Goal: Information Seeking & Learning: Learn about a topic

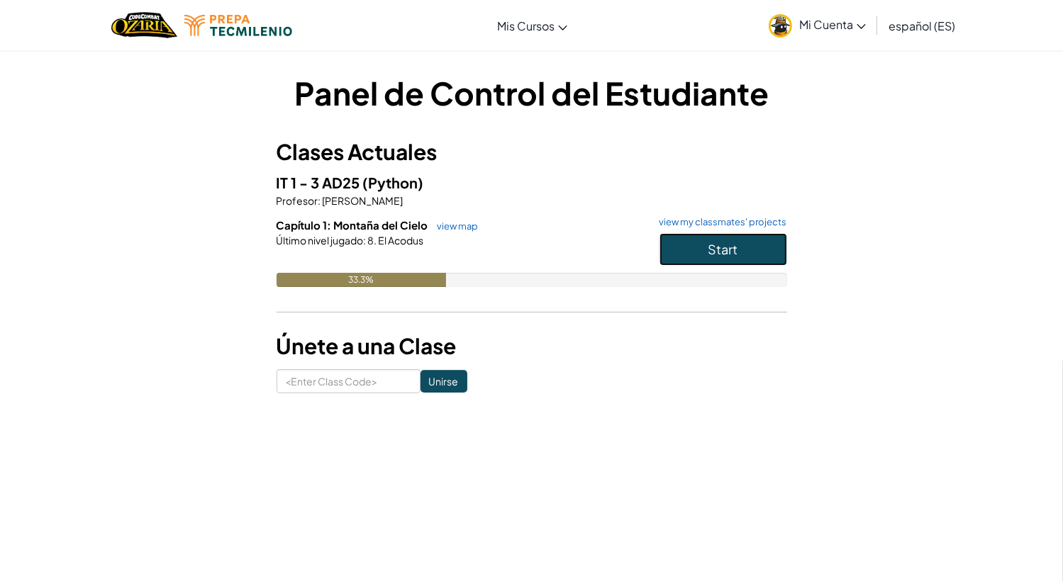
click at [681, 259] on button "Start" at bounding box center [723, 249] width 128 height 33
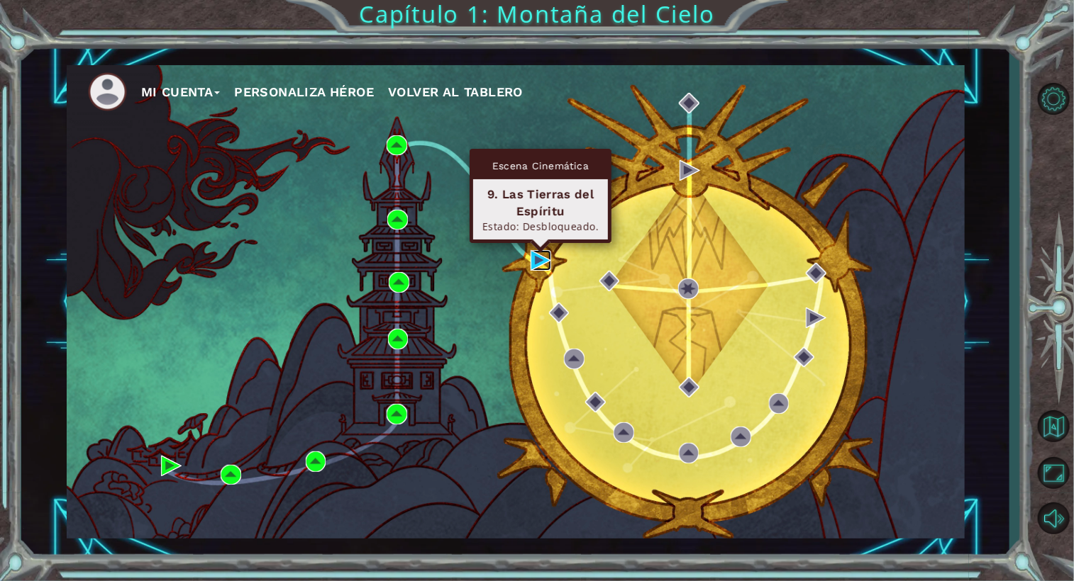
click at [535, 263] on img at bounding box center [540, 260] width 21 height 21
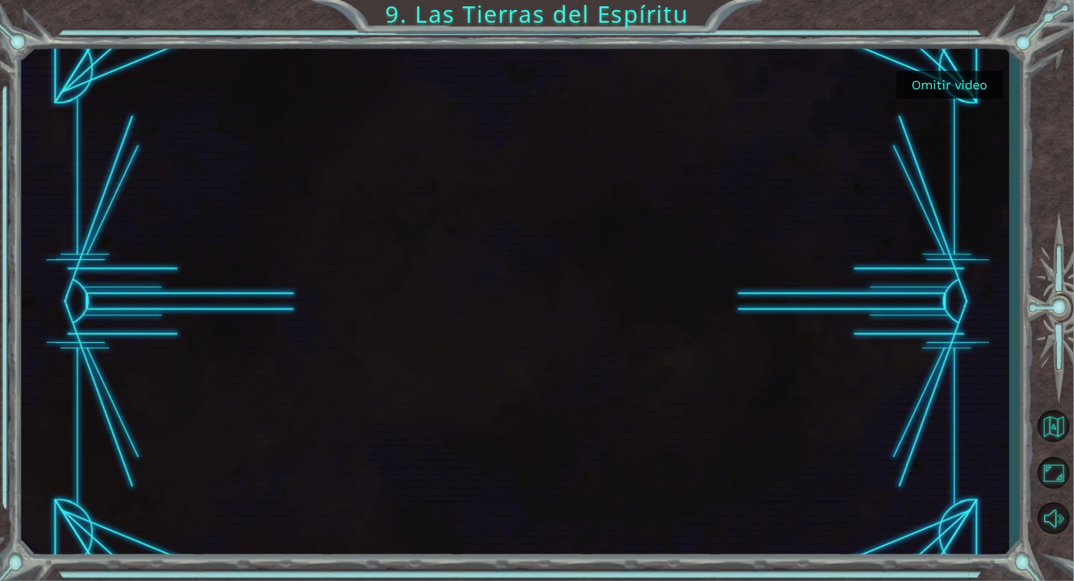
click at [996, 25] on div "Omitir video 9. Las Tierras del [PERSON_NAME]" at bounding box center [537, 290] width 1074 height 581
click at [942, 84] on button "Omitir video" at bounding box center [949, 85] width 106 height 28
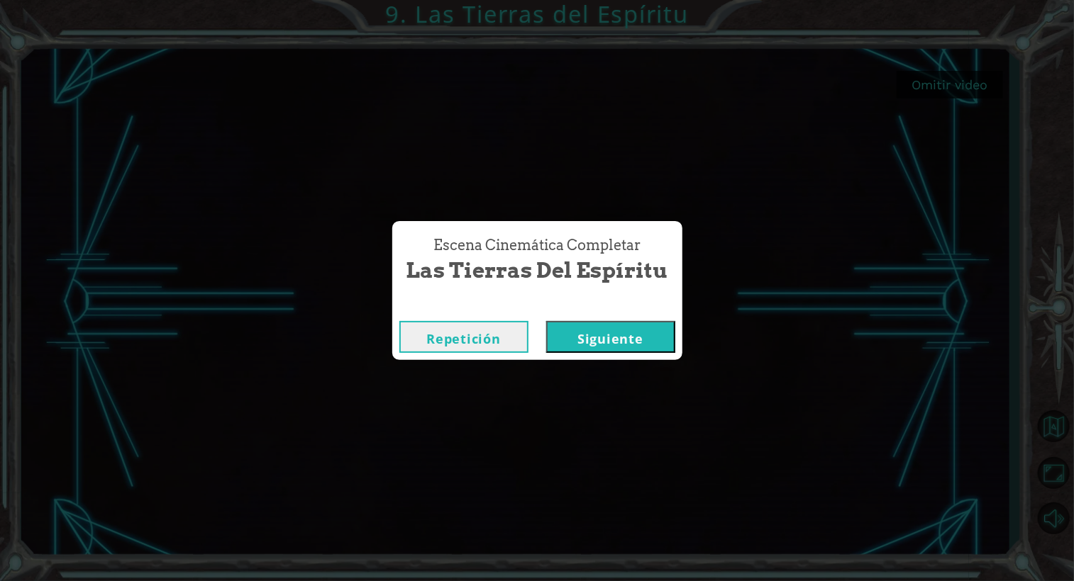
click at [616, 325] on button "Siguiente" at bounding box center [610, 337] width 129 height 32
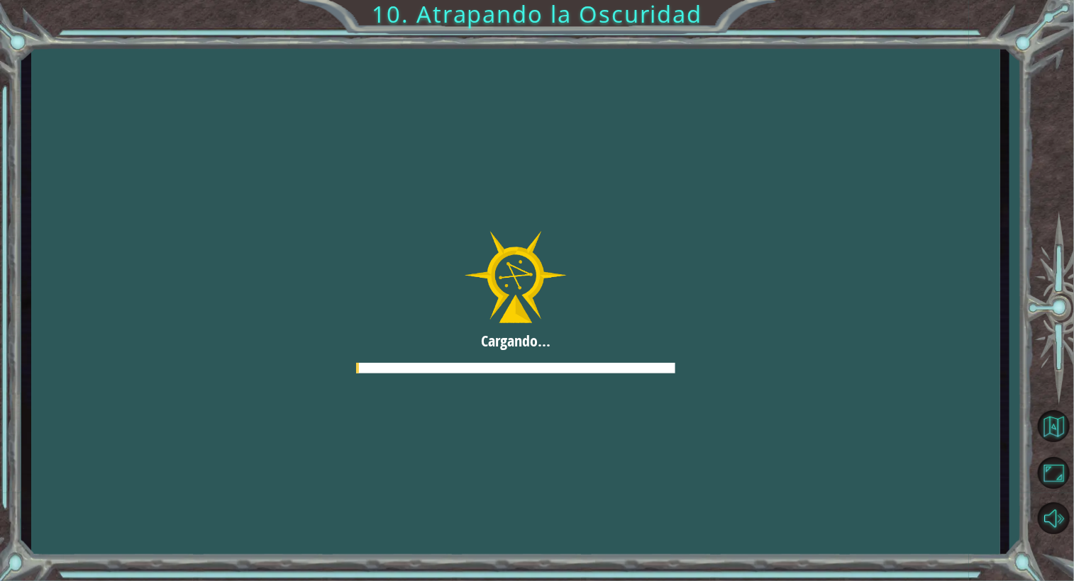
click at [616, 325] on div "Cargando..." at bounding box center [515, 303] width 988 height 512
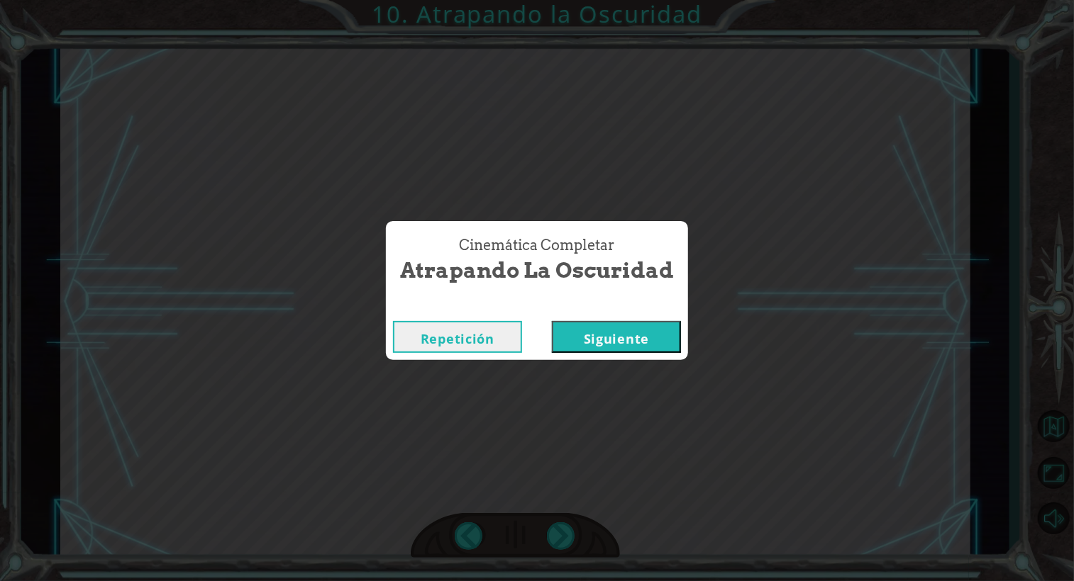
click at [620, 336] on button "Siguiente" at bounding box center [616, 337] width 129 height 32
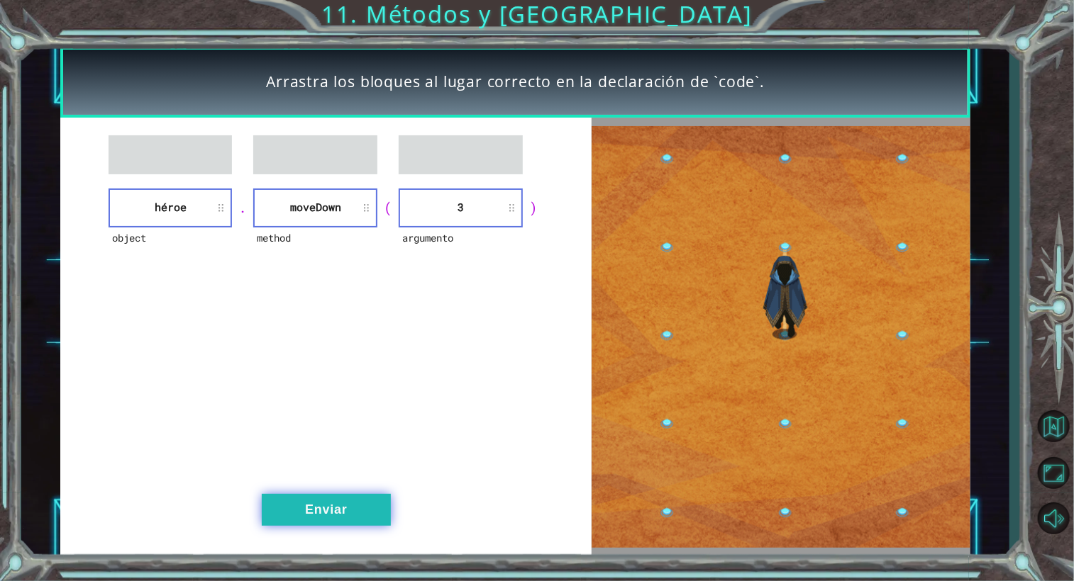
click at [329, 512] on button "Enviar" at bounding box center [326, 510] width 129 height 32
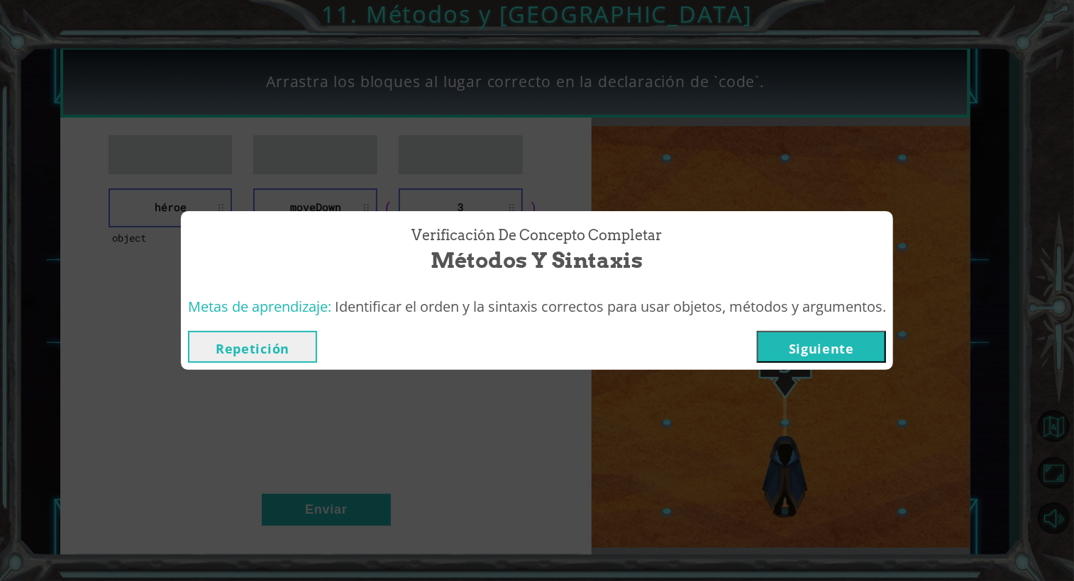
click at [830, 344] on button "Siguiente" at bounding box center [821, 347] width 129 height 32
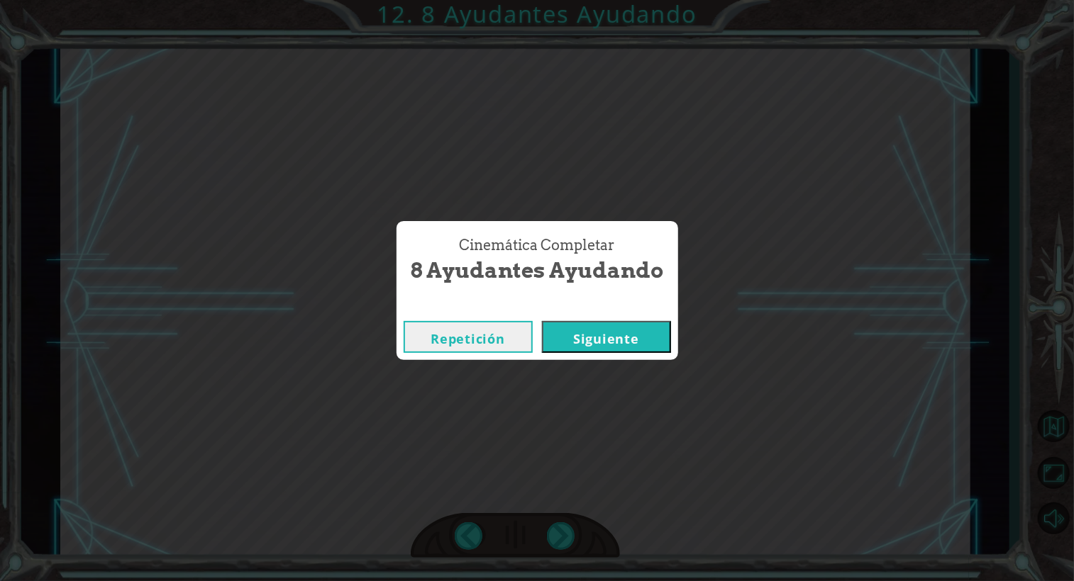
click at [631, 352] on button "Siguiente" at bounding box center [606, 337] width 129 height 32
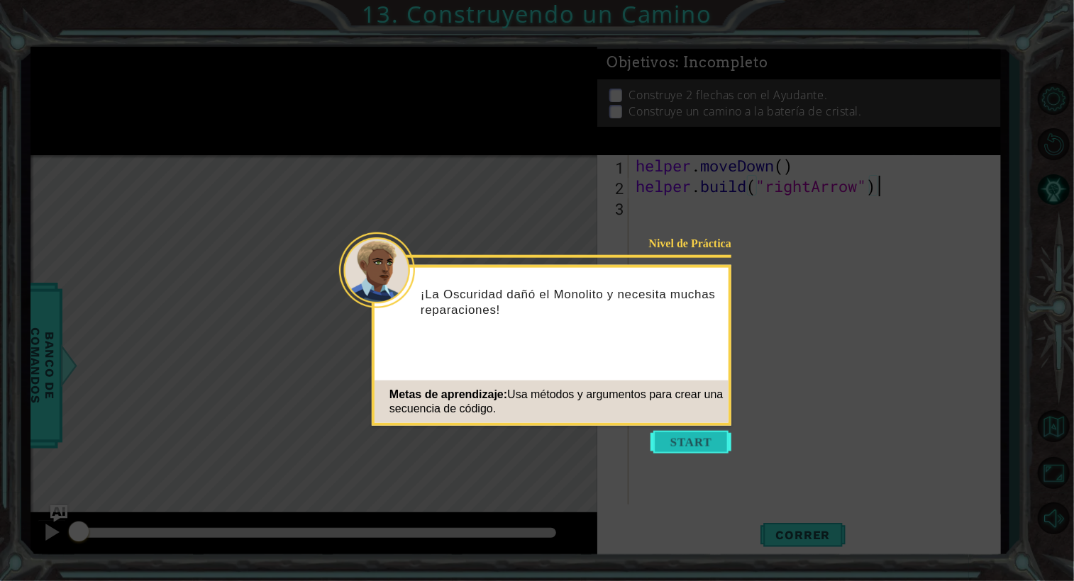
click at [705, 438] on button "Start" at bounding box center [690, 442] width 81 height 23
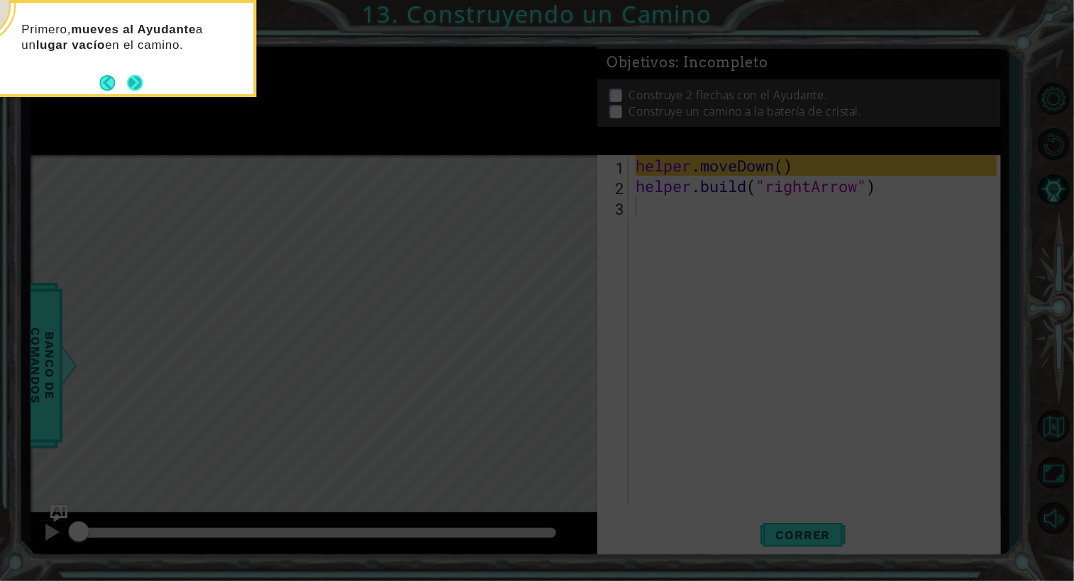
click at [131, 81] on button "Next" at bounding box center [135, 83] width 16 height 16
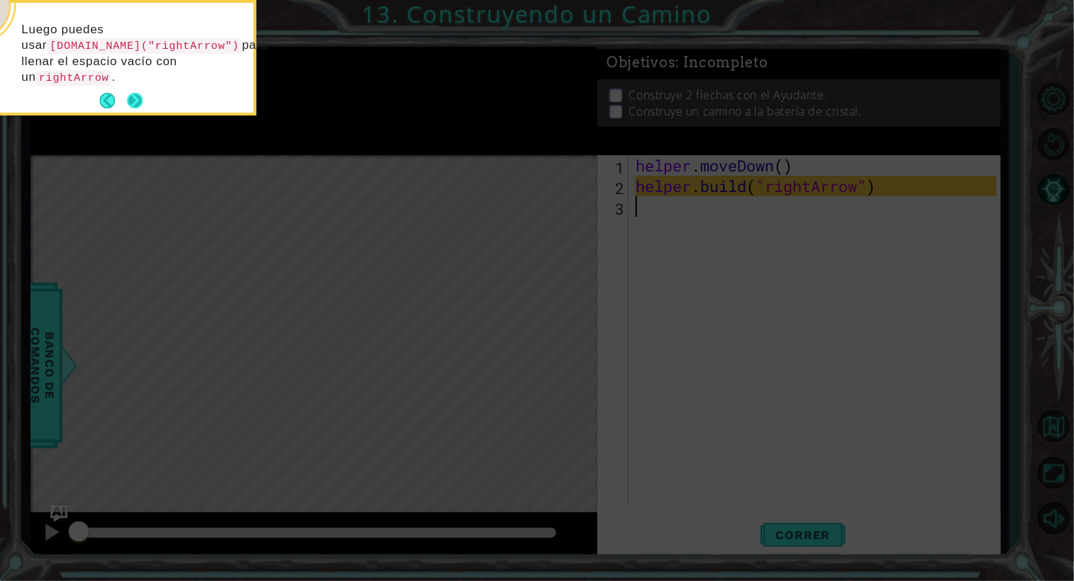
click at [130, 99] on button "Next" at bounding box center [135, 101] width 16 height 16
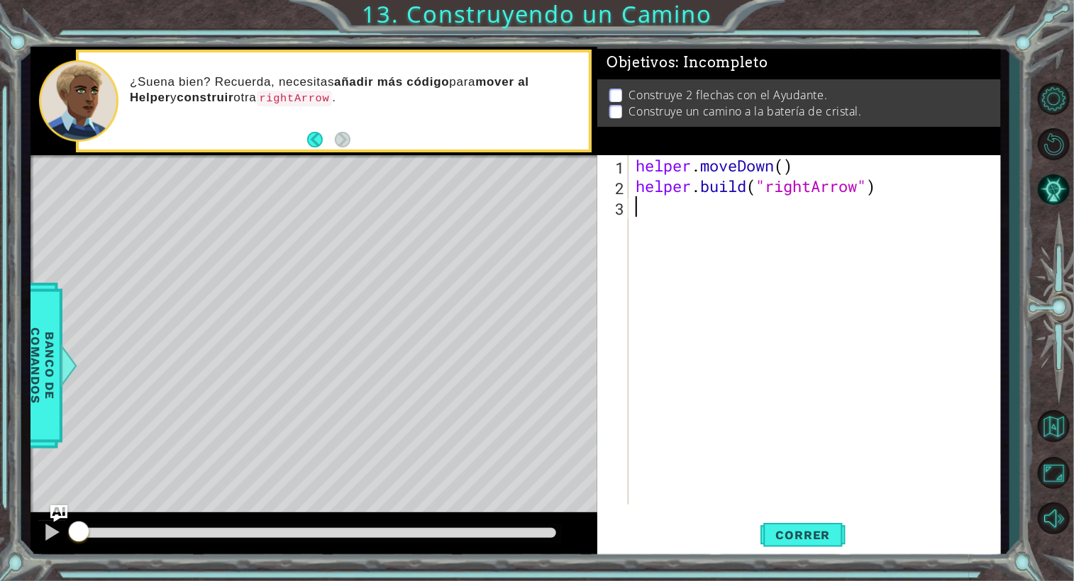
click at [678, 238] on div "helper . moveDown ( ) helper . build ( "rightArrow" )" at bounding box center [818, 350] width 371 height 391
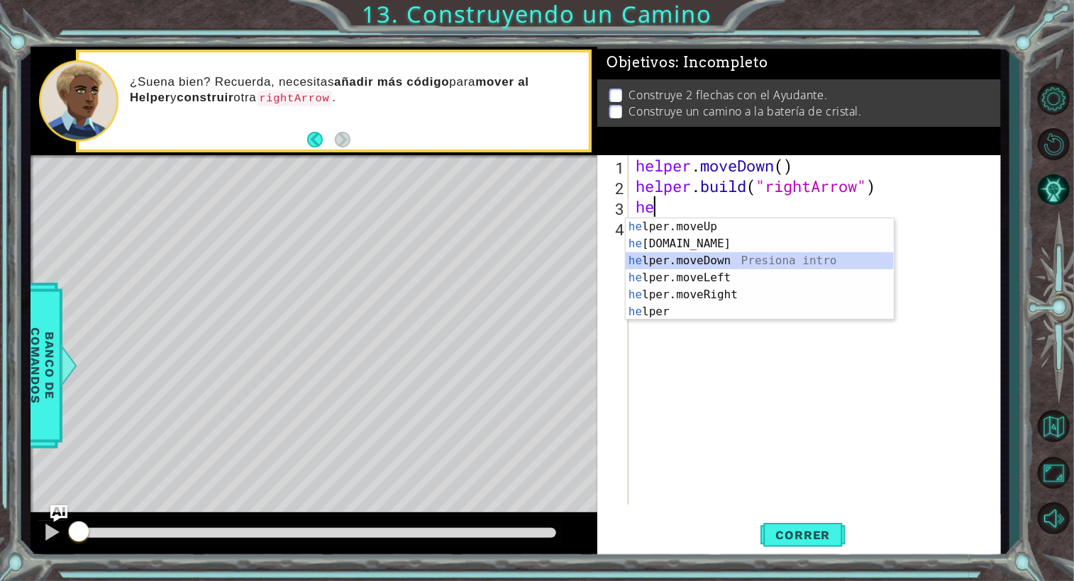
click at [723, 260] on div "he lper.moveUp Presiona intro he [DOMAIN_NAME] Presiona intro he lper.moveDown …" at bounding box center [759, 286] width 268 height 136
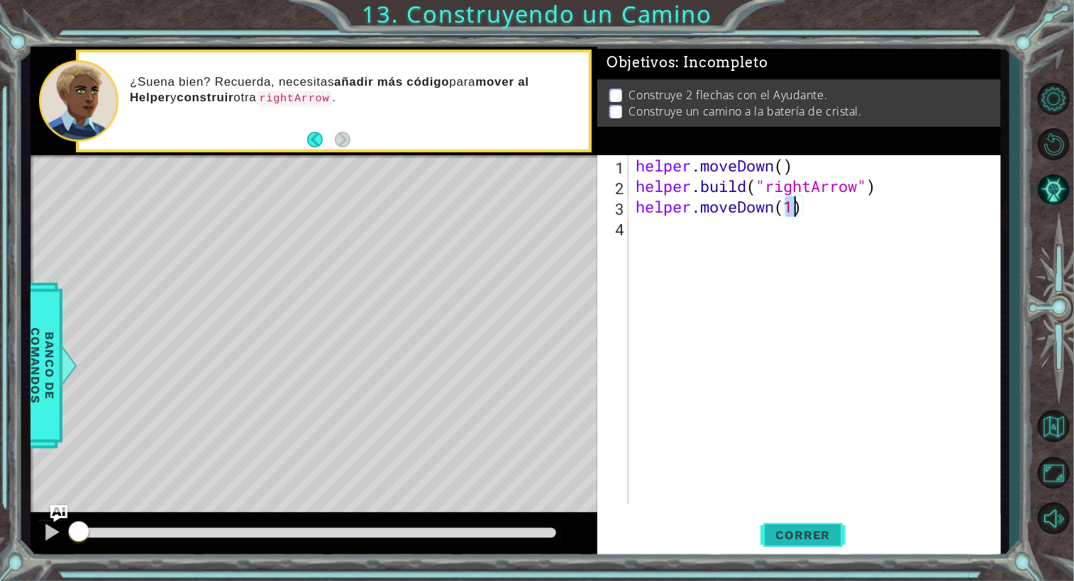
type textarea "helper.moveDown(1)"
click at [817, 539] on span "Correr" at bounding box center [803, 535] width 83 height 14
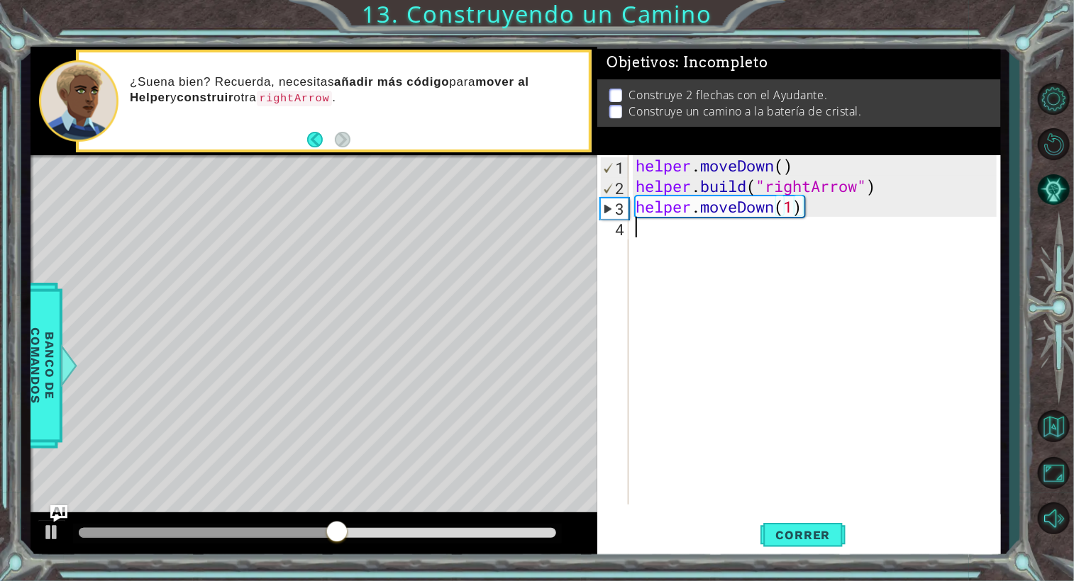
click at [689, 224] on div "helper . moveDown ( ) helper . build ( "rightArrow" ) helper . moveDown ( 1 )" at bounding box center [818, 350] width 371 height 391
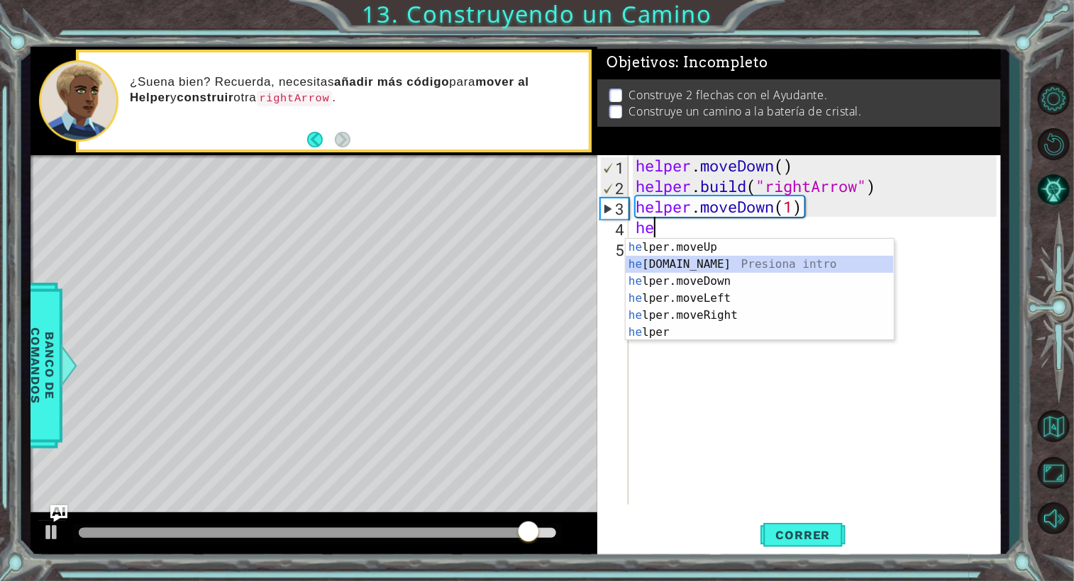
click at [704, 260] on div "he lper.moveUp Presiona intro he [DOMAIN_NAME] Presiona intro he lper.moveDown …" at bounding box center [759, 307] width 268 height 136
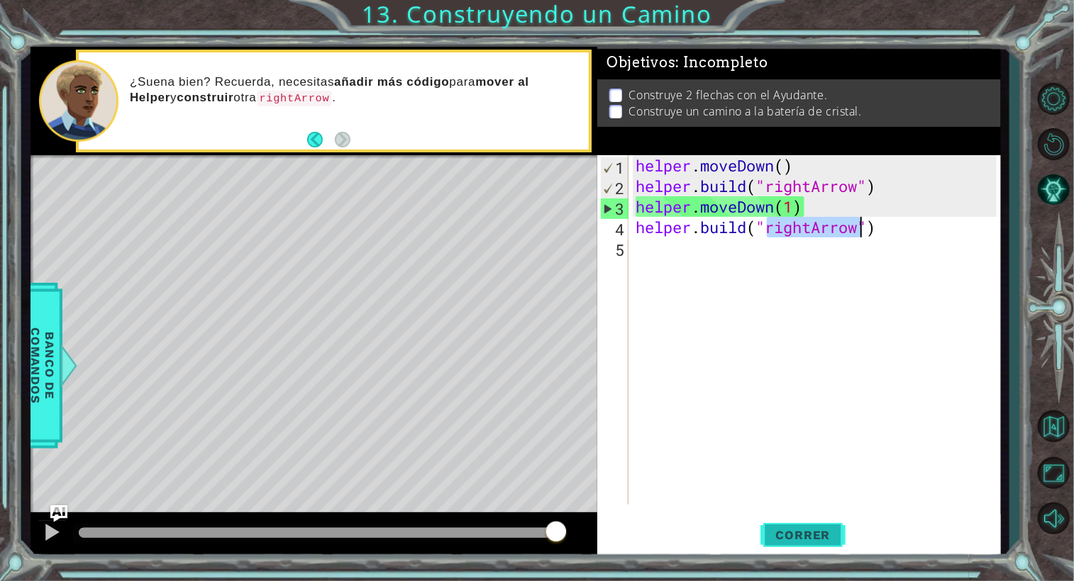
type textarea "[DOMAIN_NAME]("rightArrow")"
click at [777, 533] on span "Correr" at bounding box center [803, 535] width 83 height 14
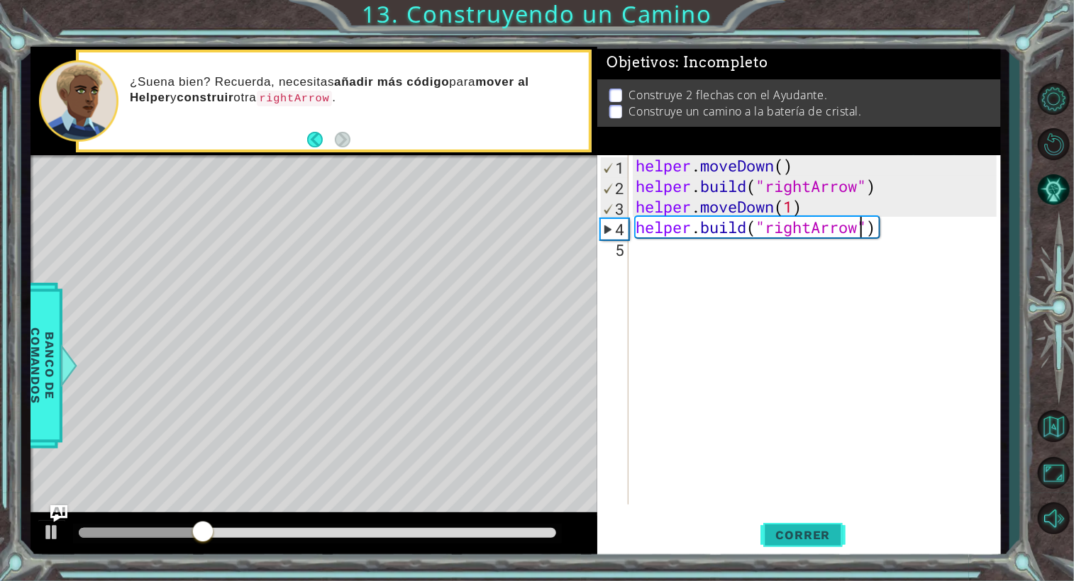
click at [803, 541] on span "Correr" at bounding box center [803, 535] width 83 height 14
click at [706, 248] on div "helper . moveDown ( ) helper . build ( "rightArrow" ) helper . moveDown ( 1 ) h…" at bounding box center [818, 350] width 371 height 391
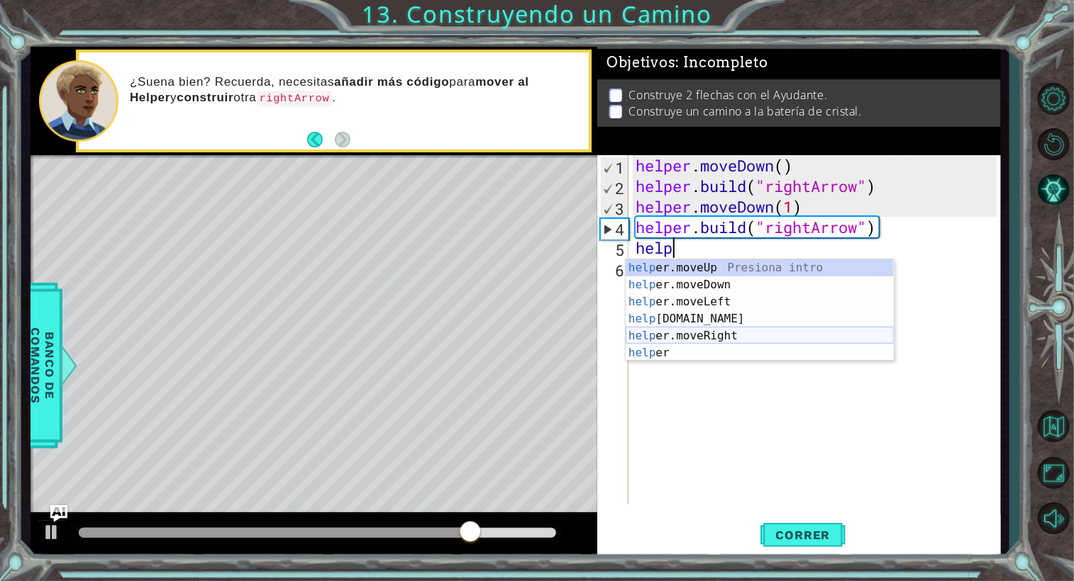
click at [718, 335] on div "help er.moveUp Presiona intro help er.moveDown Presiona intro help er.moveLeft …" at bounding box center [759, 328] width 268 height 136
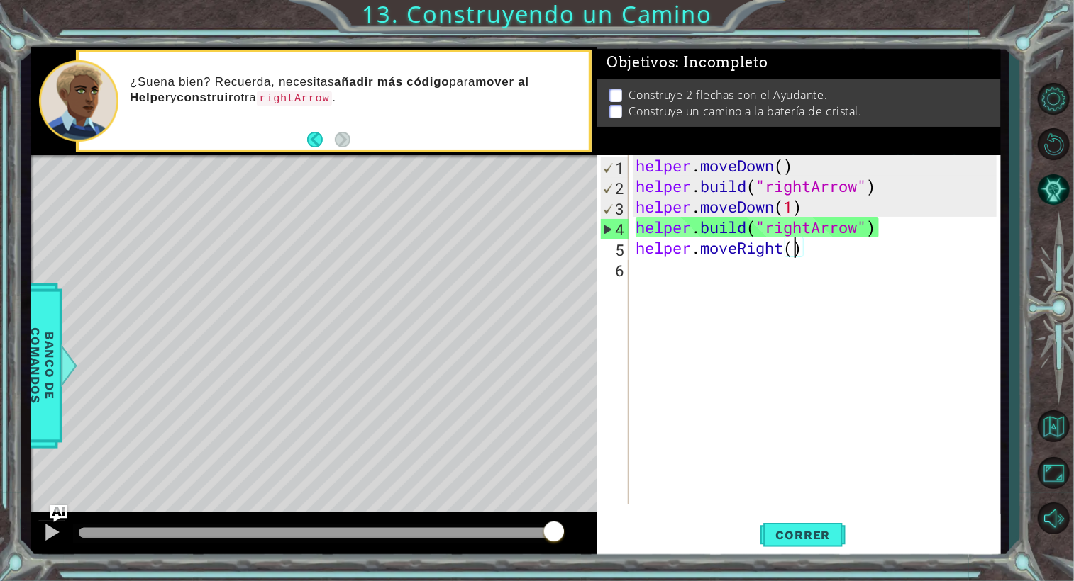
scroll to position [0, 7]
click at [830, 208] on div "helper . moveDown ( ) helper . build ( "rightArrow" ) helper . moveDown ( 1 ) h…" at bounding box center [818, 350] width 371 height 391
click at [776, 212] on div "helper . moveDown ( ) helper . build ( "rightArrow" ) helper . moveDown ( 1 ) h…" at bounding box center [818, 350] width 371 height 391
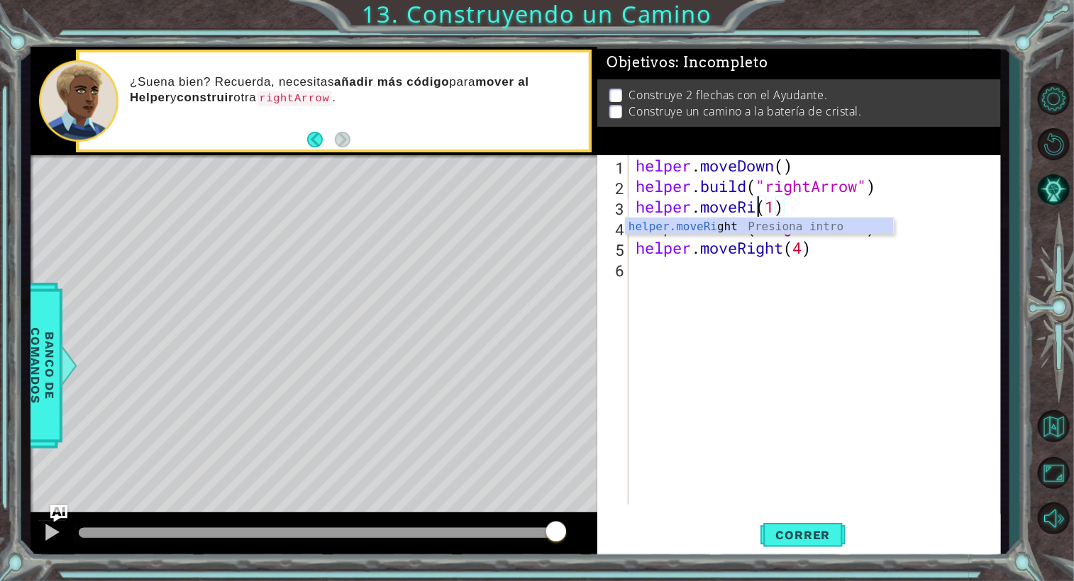
scroll to position [0, 6]
drag, startPoint x: 797, startPoint y: 523, endPoint x: 787, endPoint y: 530, distance: 11.8
click at [787, 530] on span "Correr" at bounding box center [803, 535] width 83 height 14
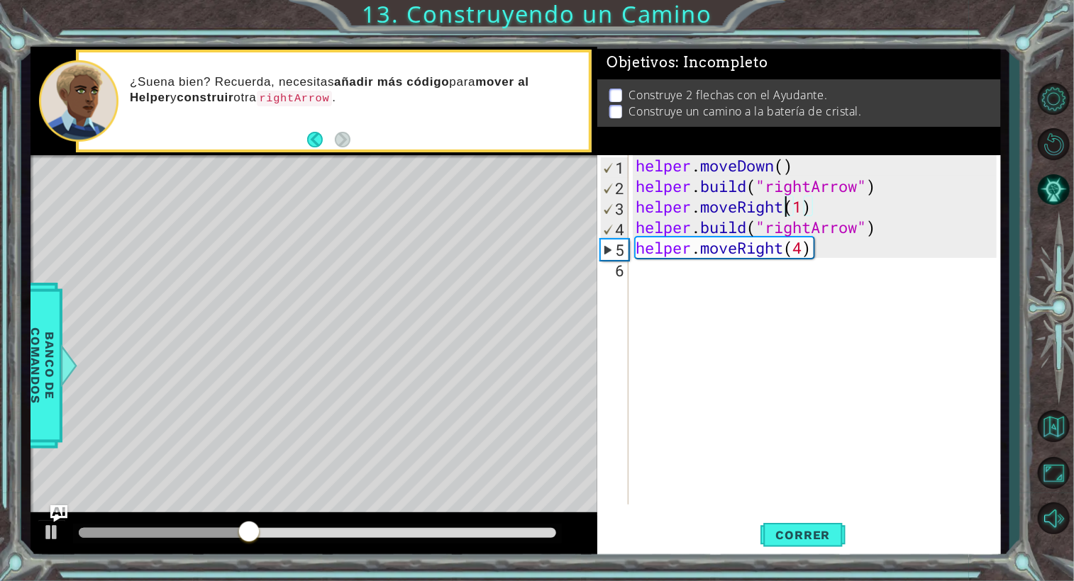
click at [806, 249] on div "helper . moveDown ( ) helper . build ( "rightArrow" ) helper . moveRight ( 1 ) …" at bounding box center [818, 350] width 371 height 391
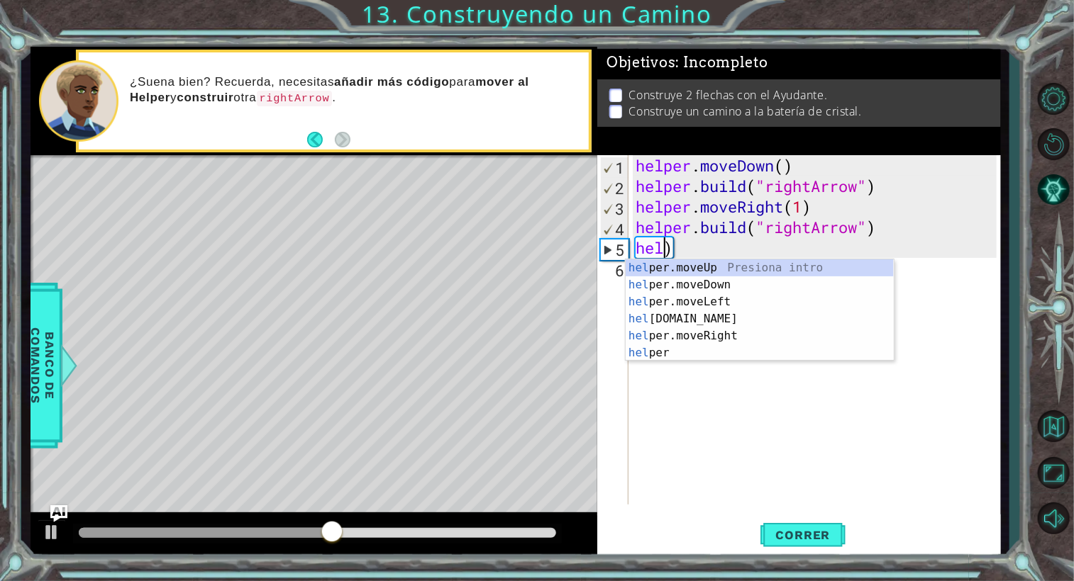
scroll to position [0, 0]
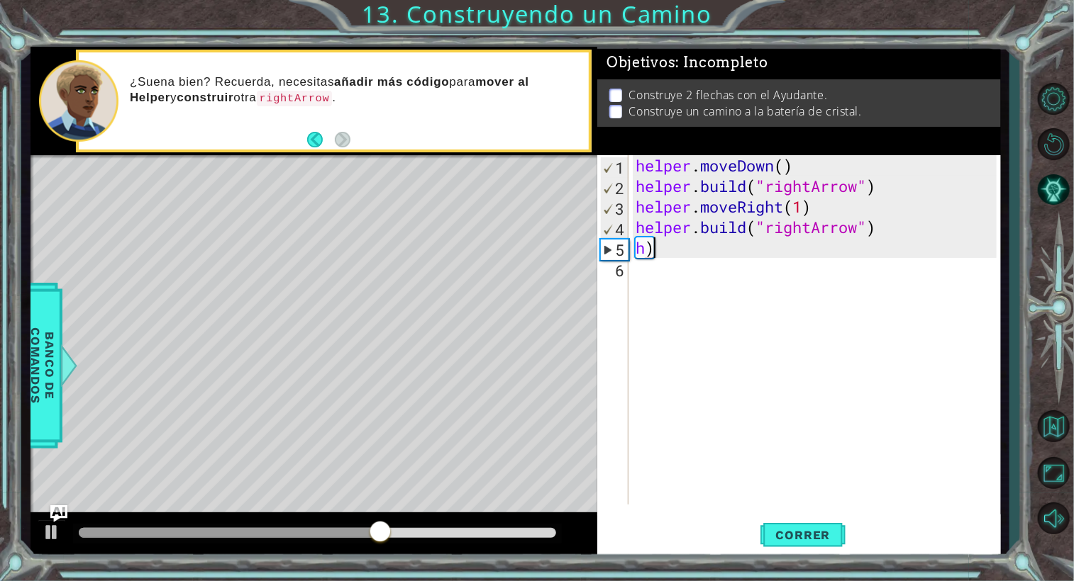
type textarea "h"
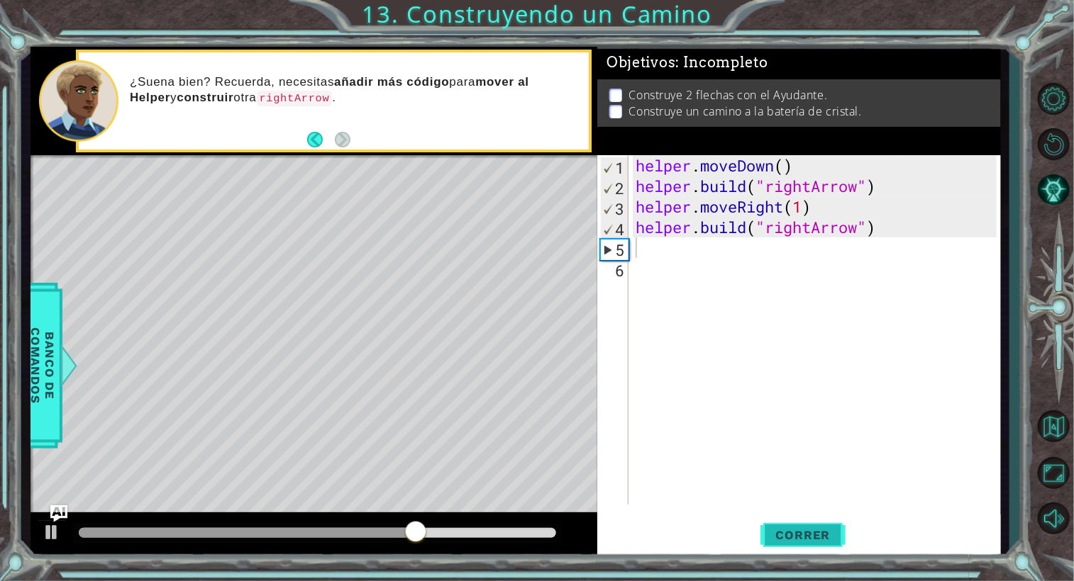
click at [784, 524] on button "Correr" at bounding box center [802, 535] width 85 height 40
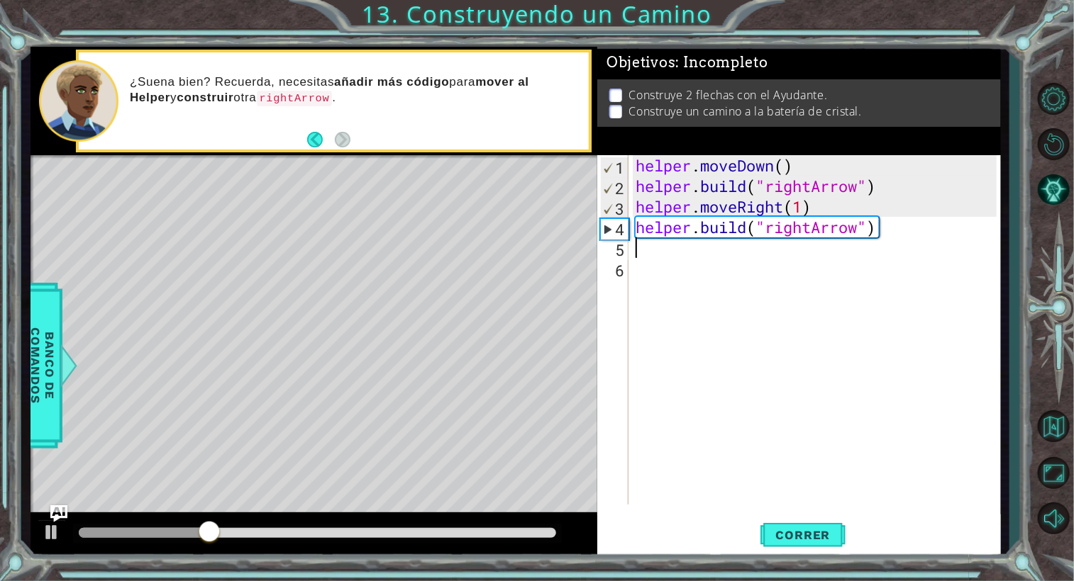
click at [888, 229] on div "helper . moveDown ( ) helper . build ( "rightArrow" ) helper . moveRight ( 1 ) …" at bounding box center [818, 350] width 371 height 391
type textarea "[DOMAIN_NAME]("rightArrow")"
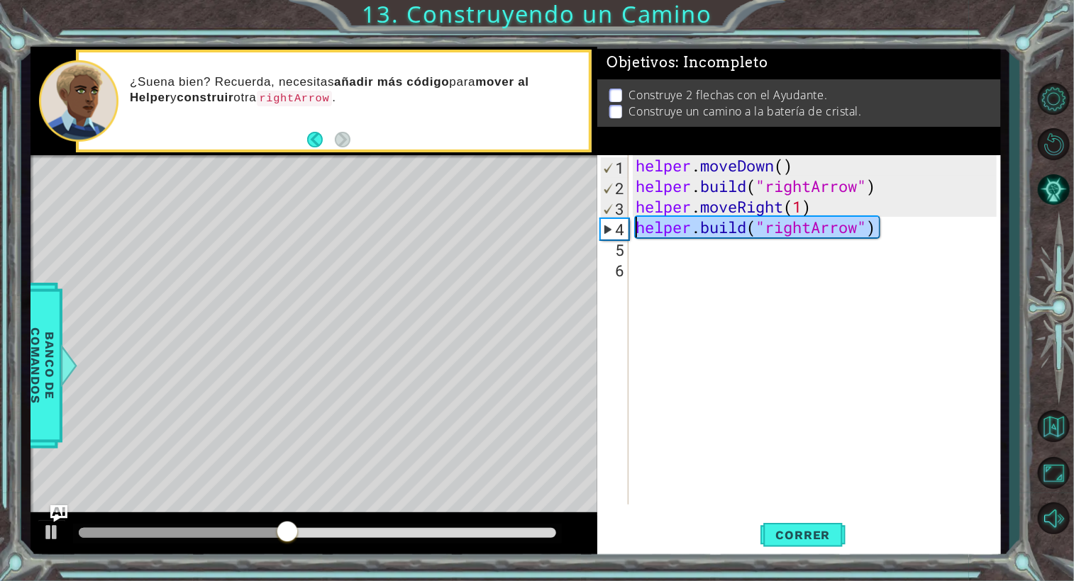
drag, startPoint x: 879, startPoint y: 229, endPoint x: 638, endPoint y: 226, distance: 240.4
click at [638, 226] on div "helper . moveDown ( ) helper . build ( "rightArrow" ) helper . moveRight ( 1 ) …" at bounding box center [818, 350] width 371 height 391
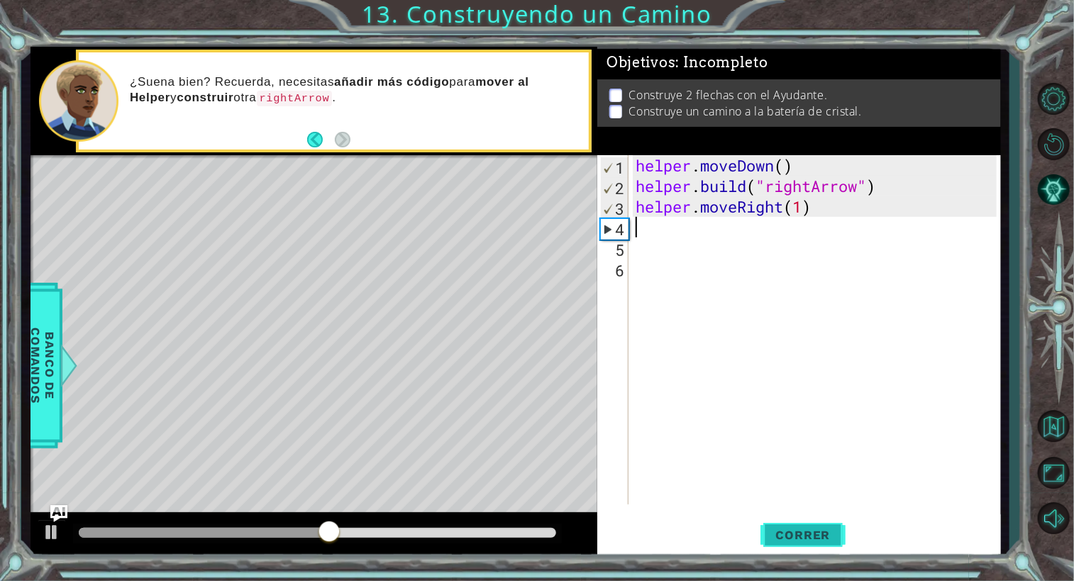
click at [820, 530] on span "Correr" at bounding box center [803, 535] width 83 height 14
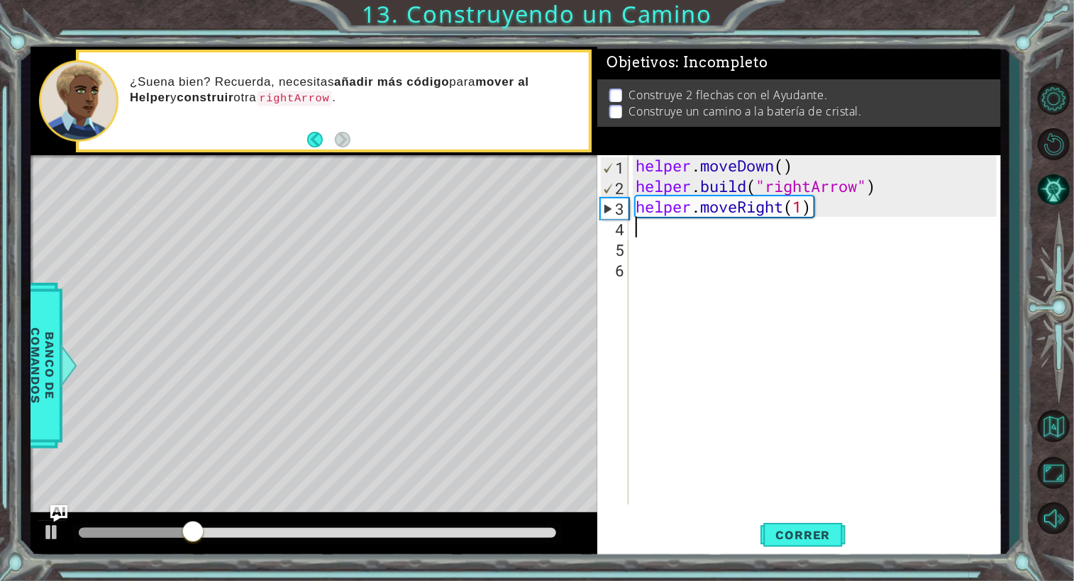
click at [663, 227] on div "helper . moveDown ( ) helper . build ( "rightArrow" ) helper . moveRight ( 1 )" at bounding box center [818, 350] width 371 height 391
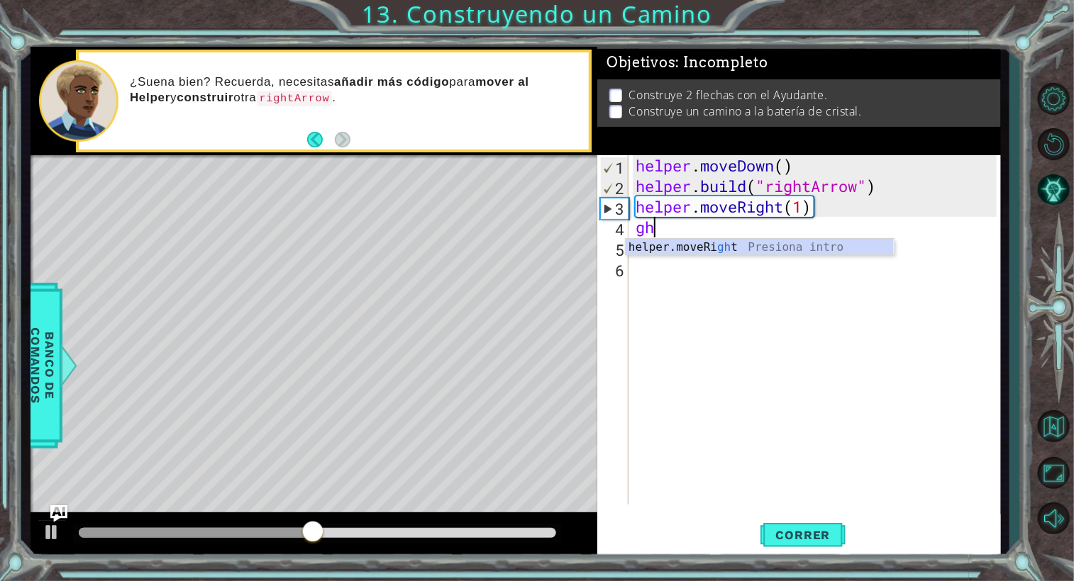
type textarea "g"
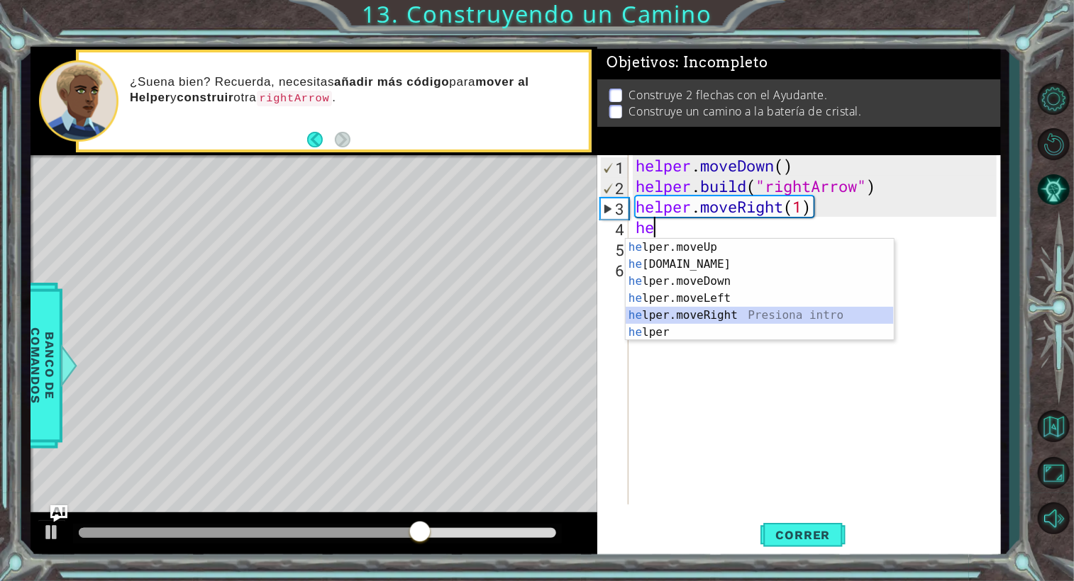
click at [710, 315] on div "he lper.moveUp Presiona intro he [DOMAIN_NAME] Presiona intro he lper.moveDown …" at bounding box center [759, 307] width 268 height 136
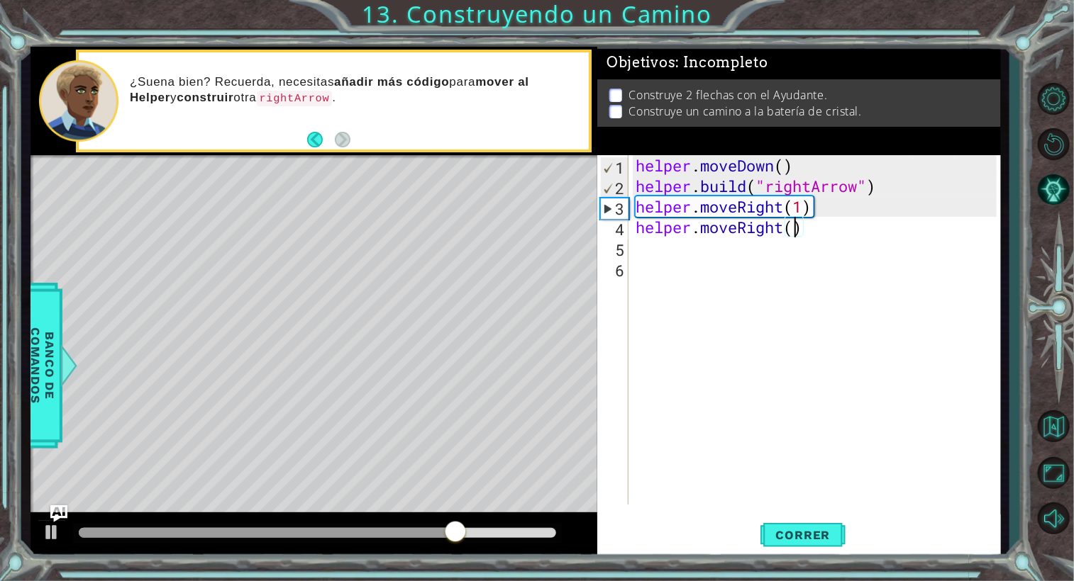
type textarea "helper.moveRight(2)"
click at [669, 253] on div "helper . moveDown ( ) helper . build ( "rightArrow" ) helper . moveRight ( 1 ) …" at bounding box center [818, 350] width 371 height 391
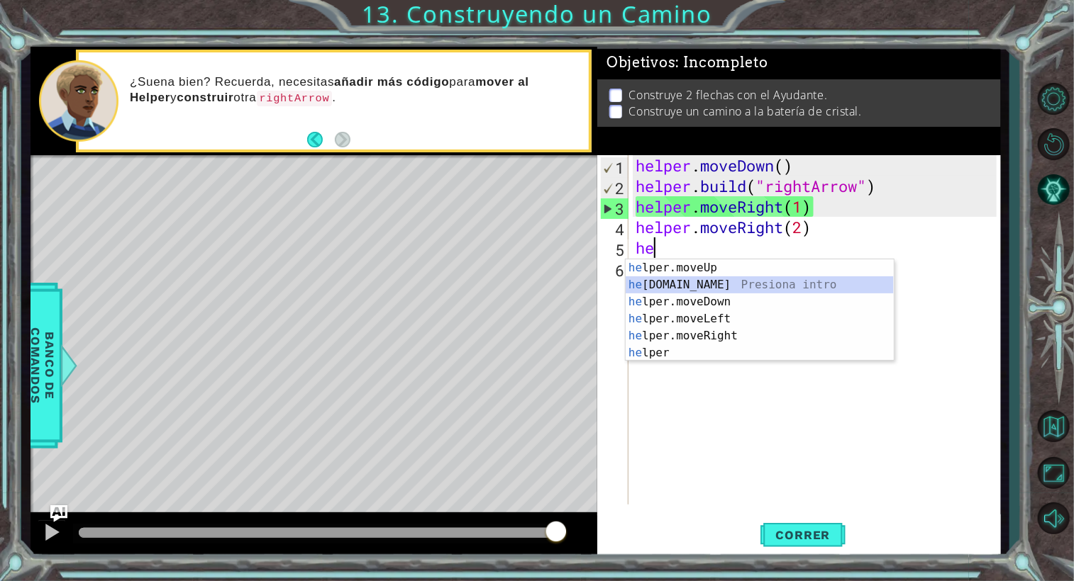
click at [695, 282] on div "he lper.moveUp Presiona intro he [DOMAIN_NAME] Presiona intro he lper.moveDown …" at bounding box center [759, 328] width 268 height 136
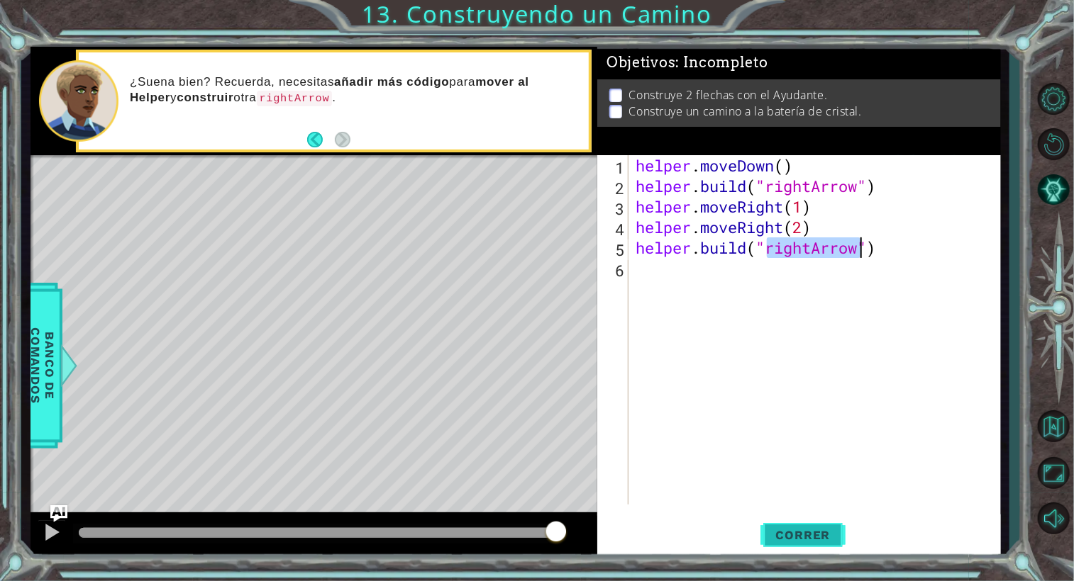
type textarea "[DOMAIN_NAME]("rightArrow")"
click at [790, 540] on span "Correr" at bounding box center [803, 535] width 83 height 14
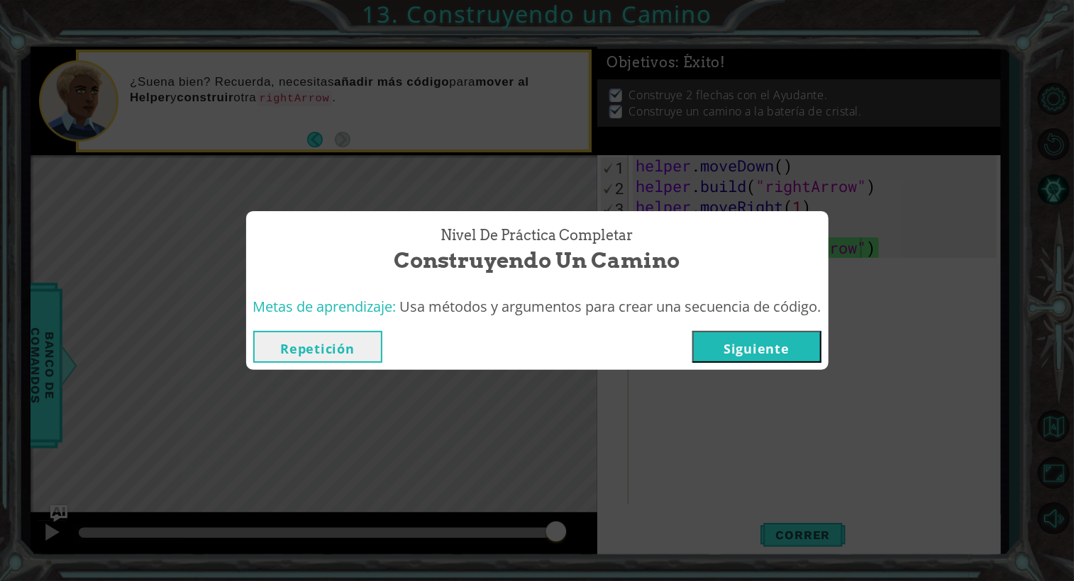
click at [749, 341] on button "Siguiente" at bounding box center [756, 347] width 129 height 32
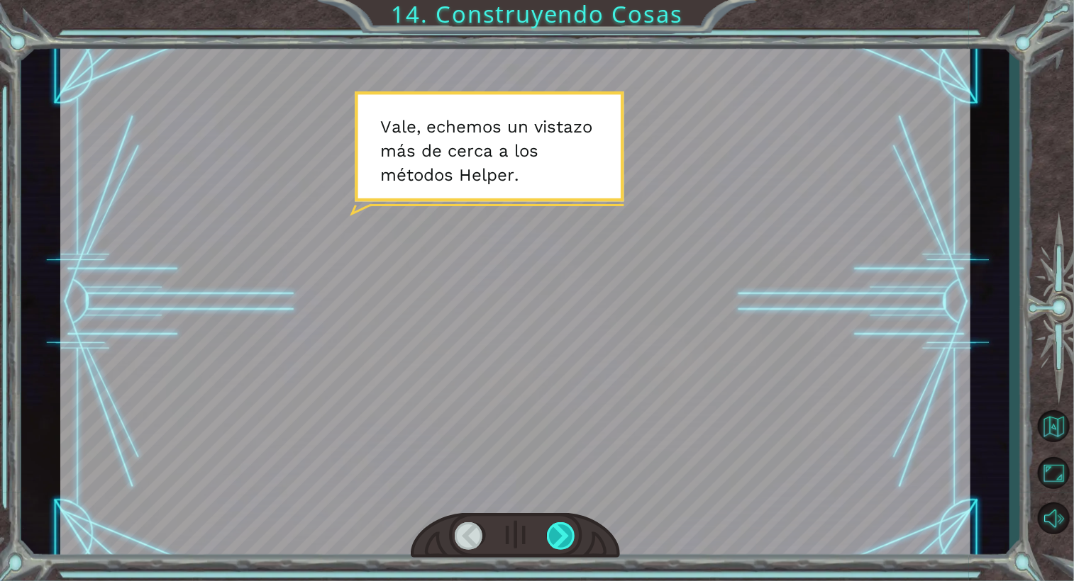
click at [565, 533] on div at bounding box center [561, 537] width 29 height 28
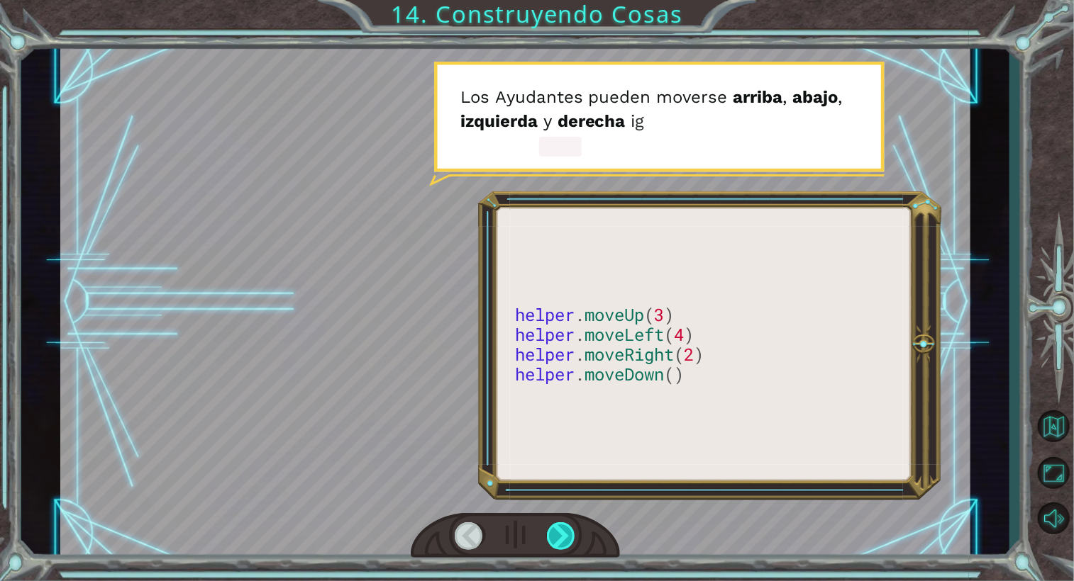
click at [571, 530] on div at bounding box center [561, 537] width 29 height 28
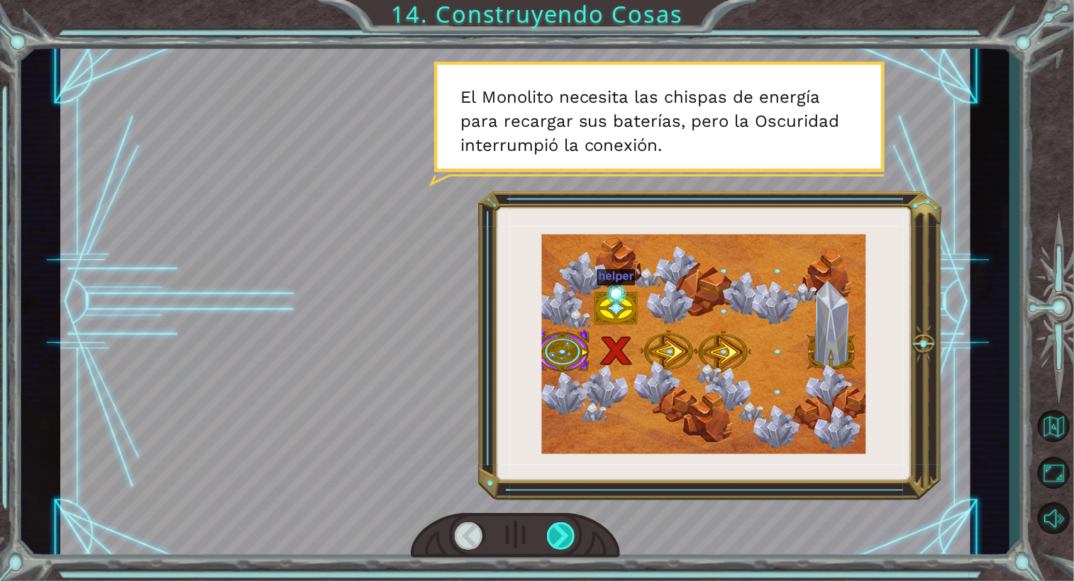
click at [564, 532] on div at bounding box center [561, 537] width 29 height 28
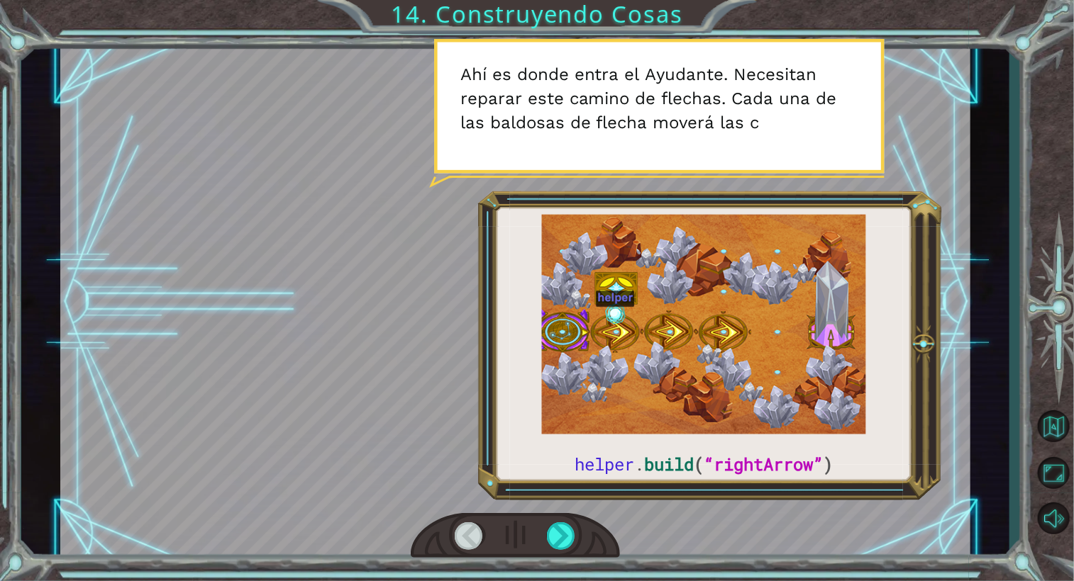
drag, startPoint x: 559, startPoint y: 542, endPoint x: 506, endPoint y: 512, distance: 61.3
click at [506, 512] on div at bounding box center [515, 303] width 910 height 512
click at [545, 540] on div at bounding box center [515, 536] width 209 height 46
click at [550, 541] on div at bounding box center [561, 537] width 29 height 28
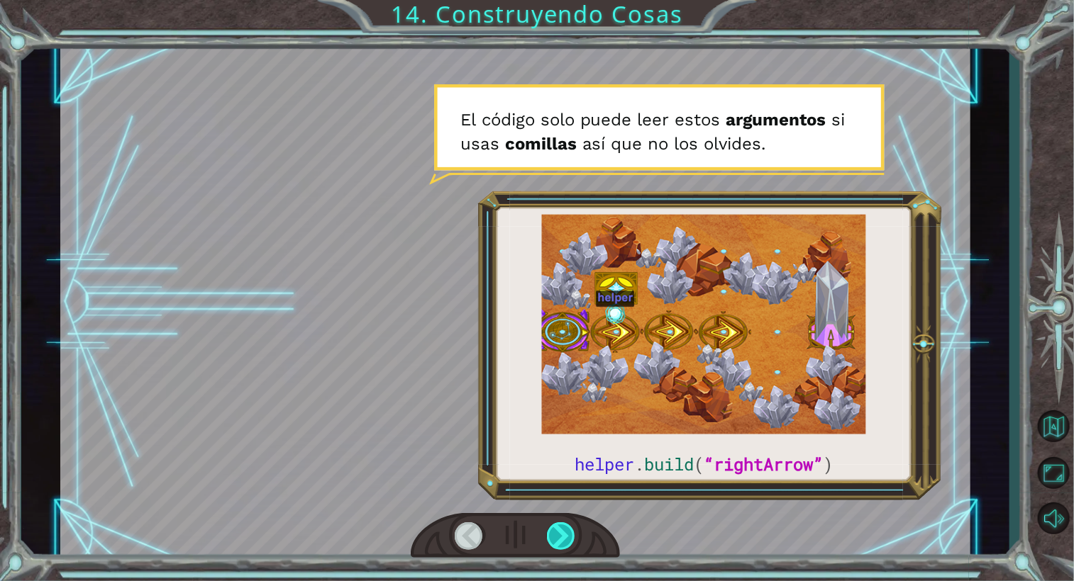
click at [572, 527] on div at bounding box center [561, 537] width 29 height 28
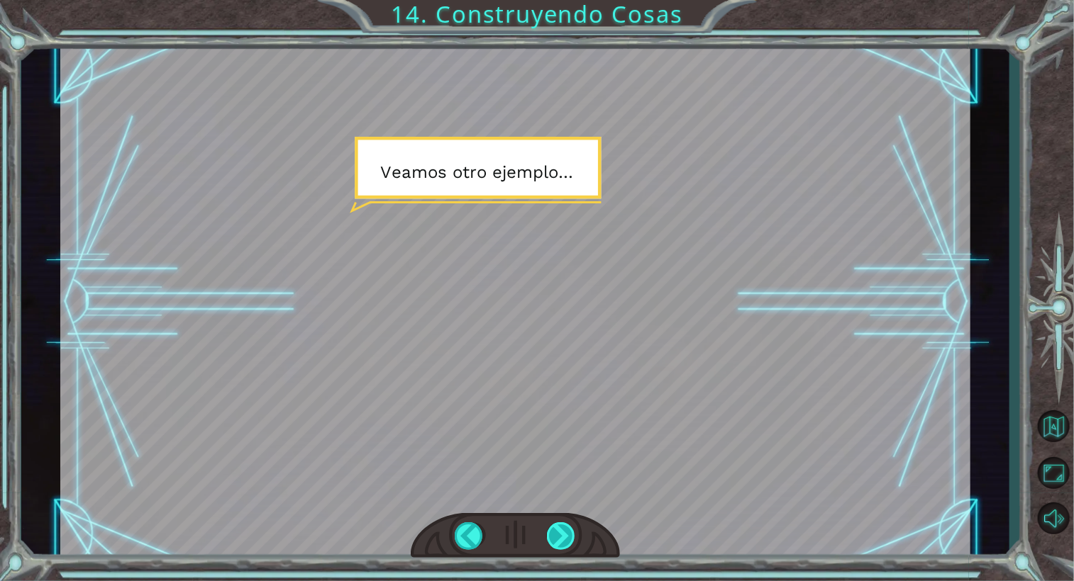
click at [562, 535] on div at bounding box center [561, 537] width 29 height 28
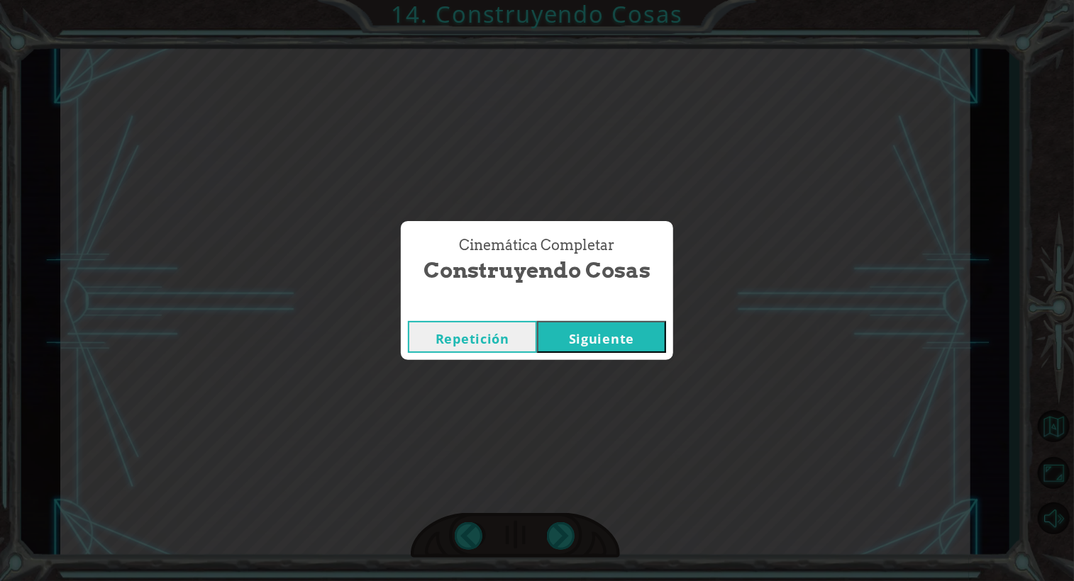
click at [610, 349] on button "Siguiente" at bounding box center [601, 337] width 129 height 32
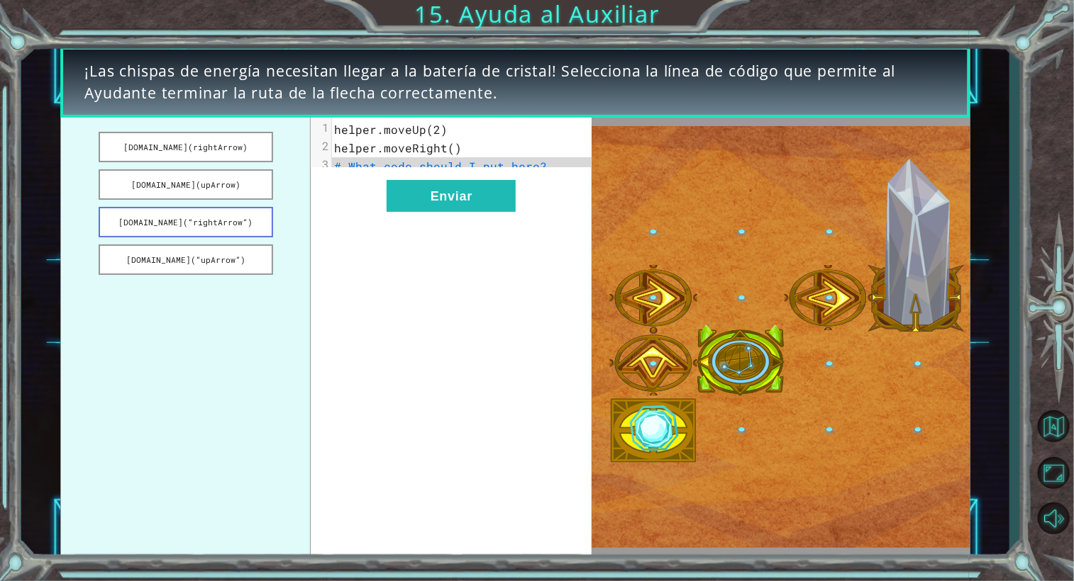
click at [216, 222] on button "[DOMAIN_NAME](“rightArrow”)" at bounding box center [186, 222] width 174 height 30
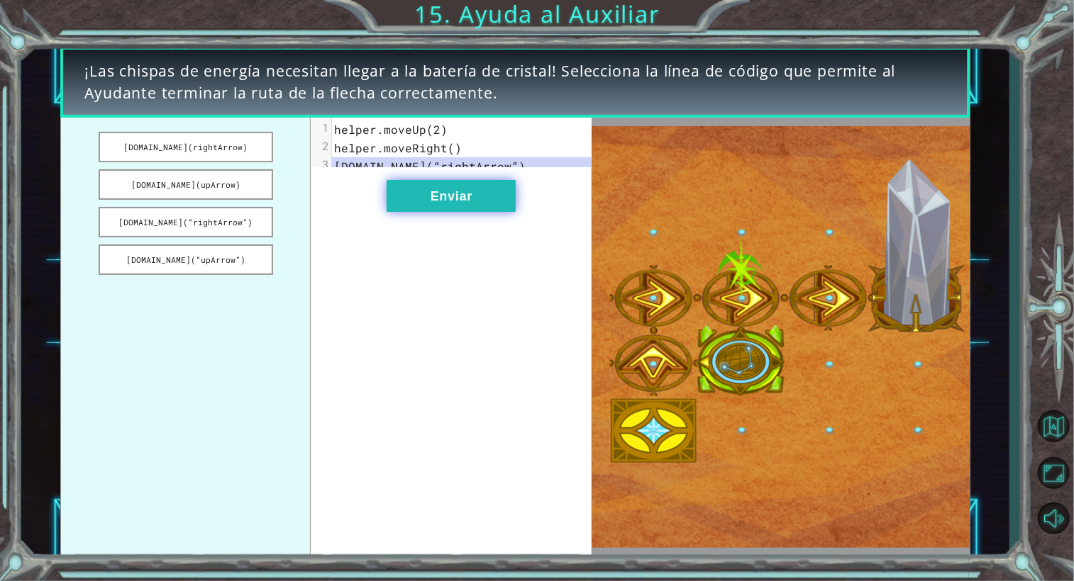
click at [501, 206] on button "Enviar" at bounding box center [450, 196] width 129 height 32
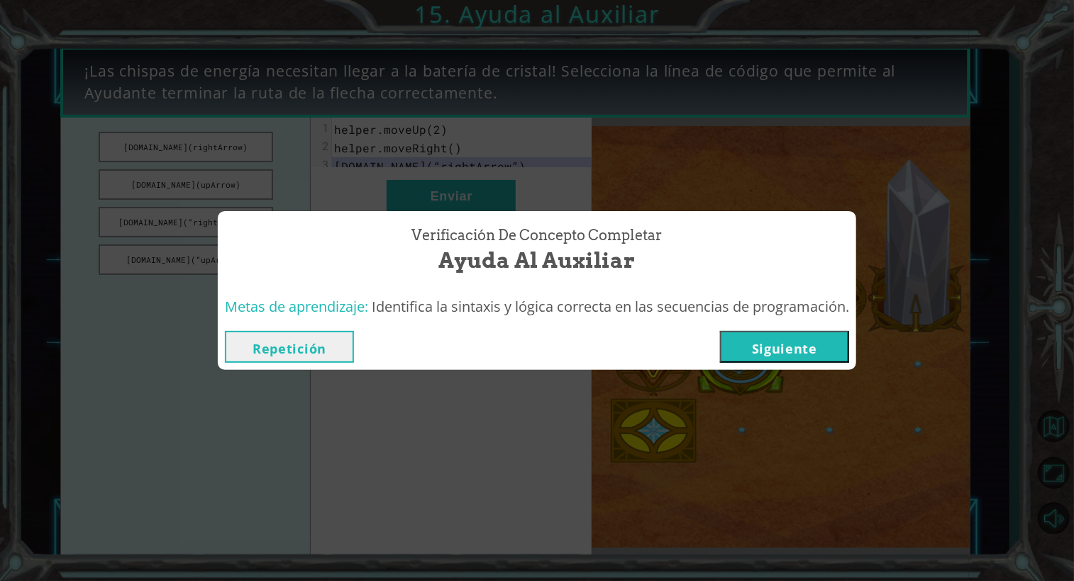
click at [751, 357] on button "Siguiente" at bounding box center [784, 347] width 129 height 32
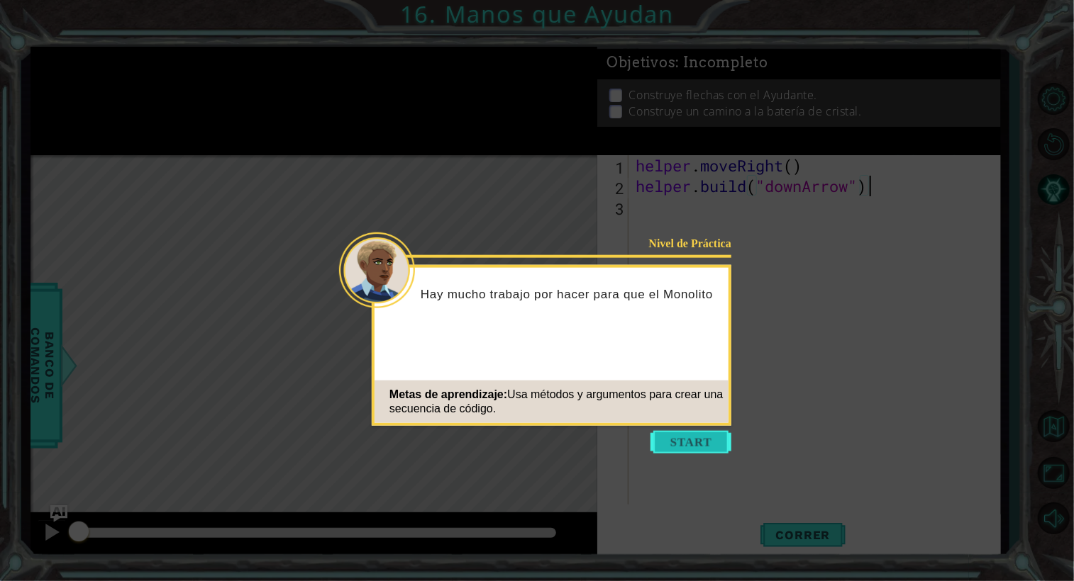
click at [681, 443] on button "Start" at bounding box center [690, 442] width 81 height 23
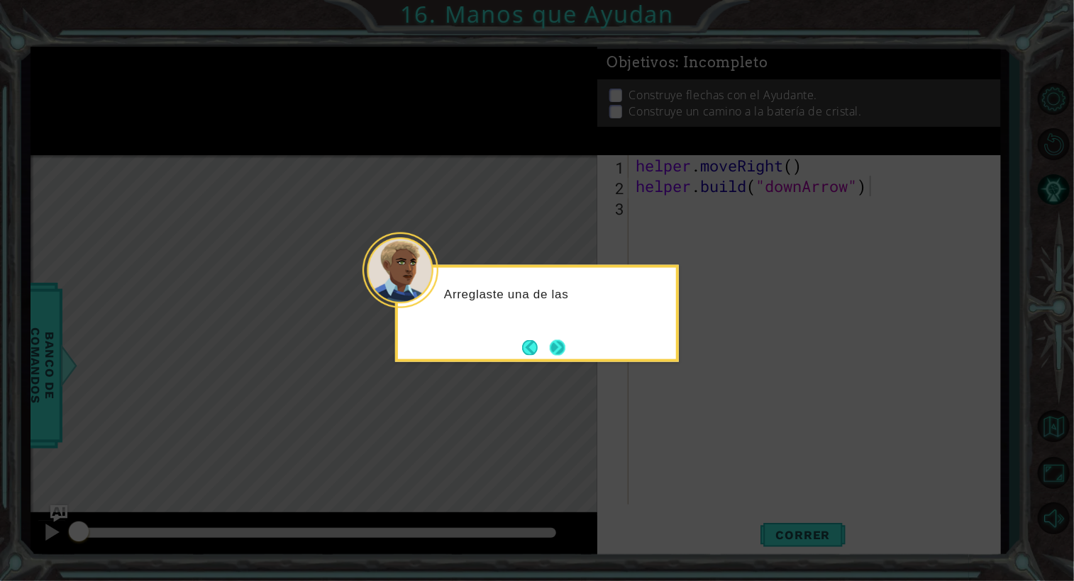
click at [551, 348] on button "Next" at bounding box center [558, 348] width 16 height 16
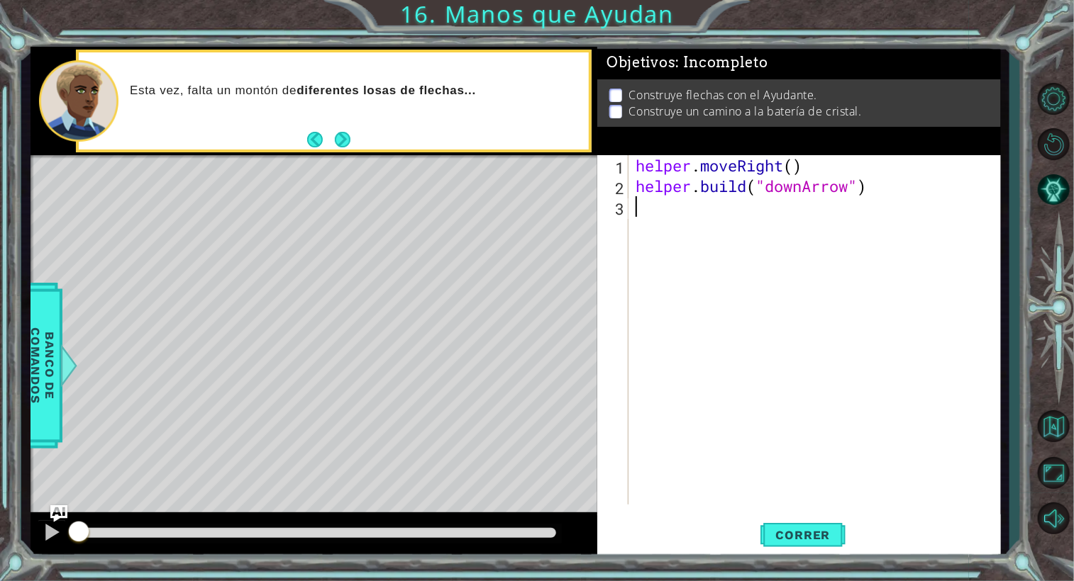
click at [739, 221] on div "helper . moveRight ( ) helper . build ( "downArrow" )" at bounding box center [818, 350] width 371 height 391
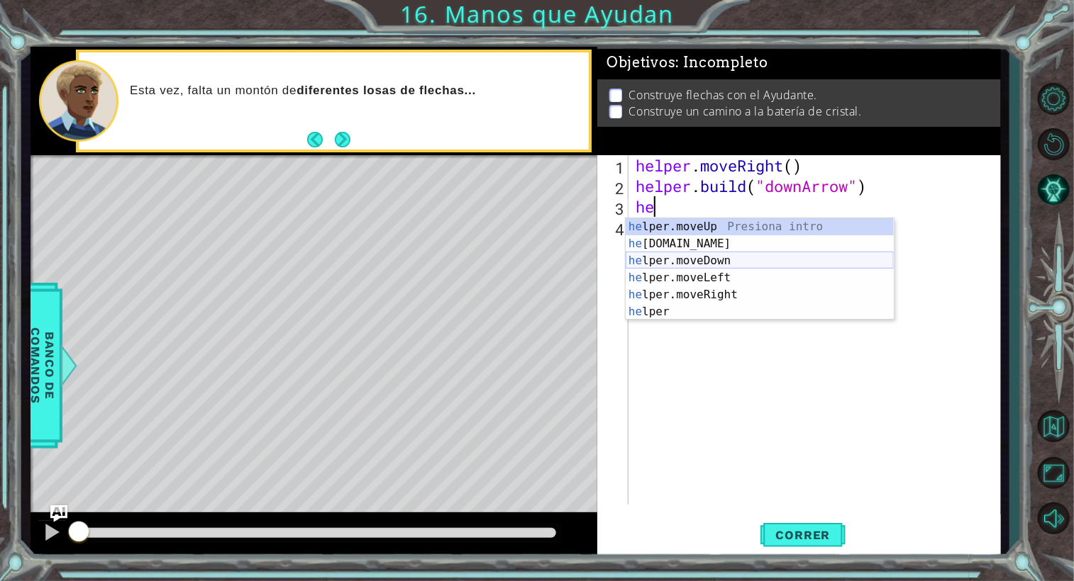
click at [705, 263] on div "he lper.moveUp Presiona intro he [DOMAIN_NAME] Presiona intro he lper.moveDown …" at bounding box center [759, 286] width 268 height 136
type textarea "helper.moveDown(1)"
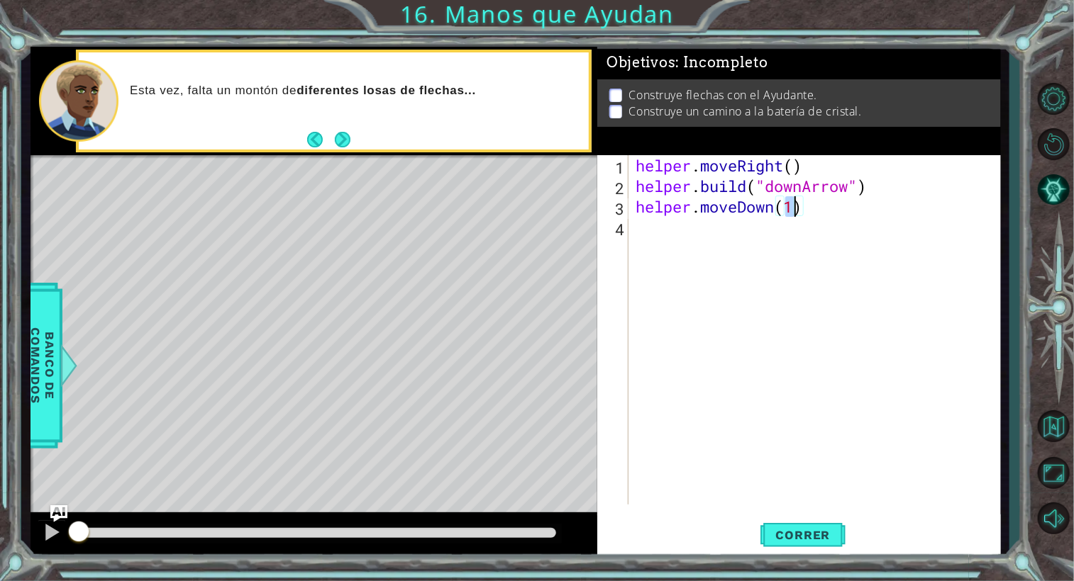
click at [676, 226] on div "helper . moveRight ( ) helper . build ( "downArrow" ) helper . moveDown ( 1 )" at bounding box center [818, 350] width 371 height 391
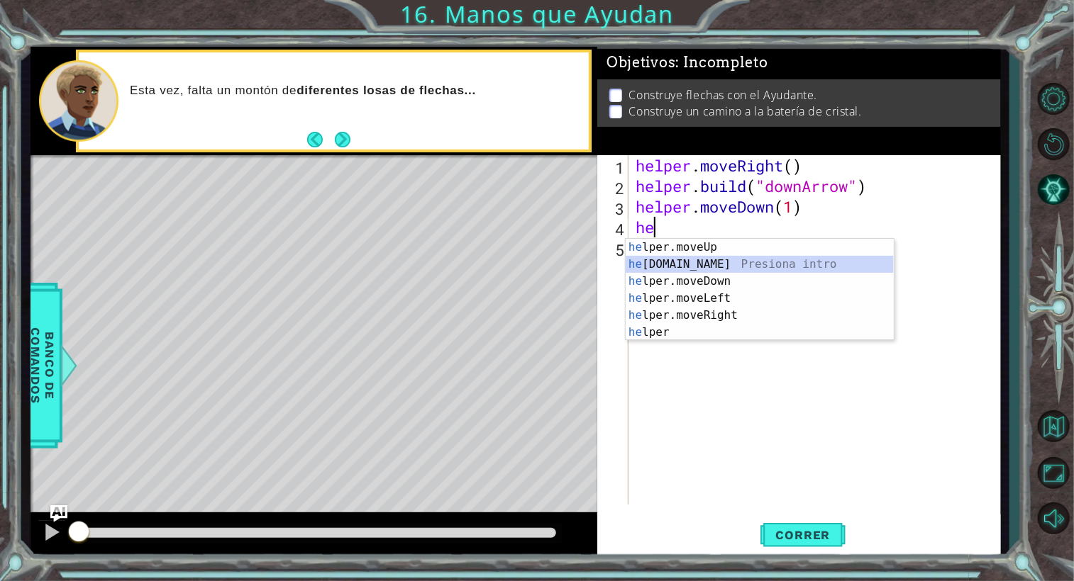
click at [655, 262] on div "he lper.moveUp Presiona intro he [DOMAIN_NAME] Presiona intro he lper.moveDown …" at bounding box center [759, 307] width 268 height 136
type textarea "[DOMAIN_NAME]("rightArrow")"
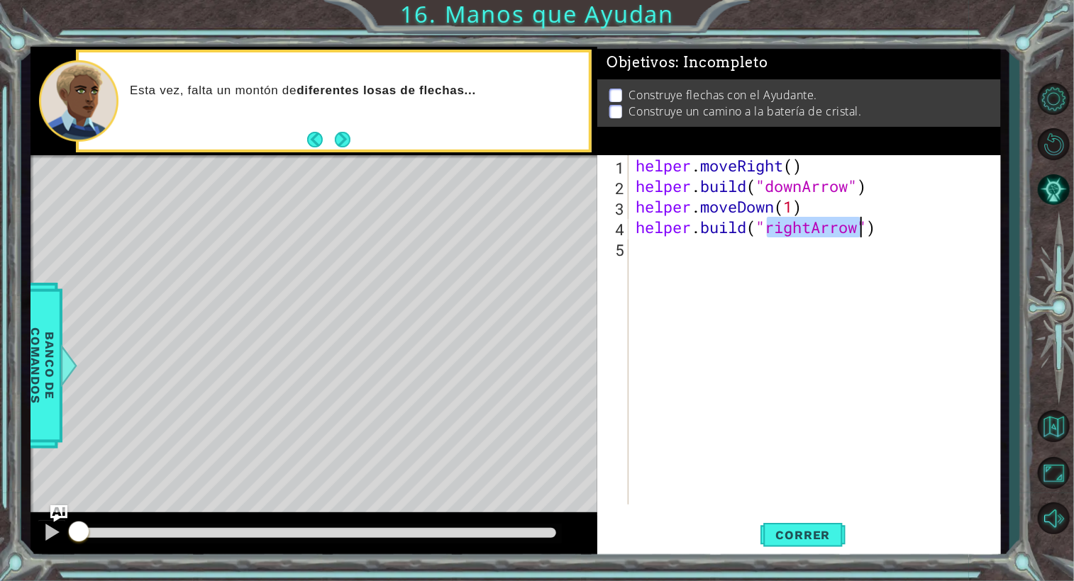
click at [655, 262] on div "helper . moveRight ( ) helper . build ( "downArrow" ) helper . moveDown ( 1 ) h…" at bounding box center [818, 350] width 371 height 391
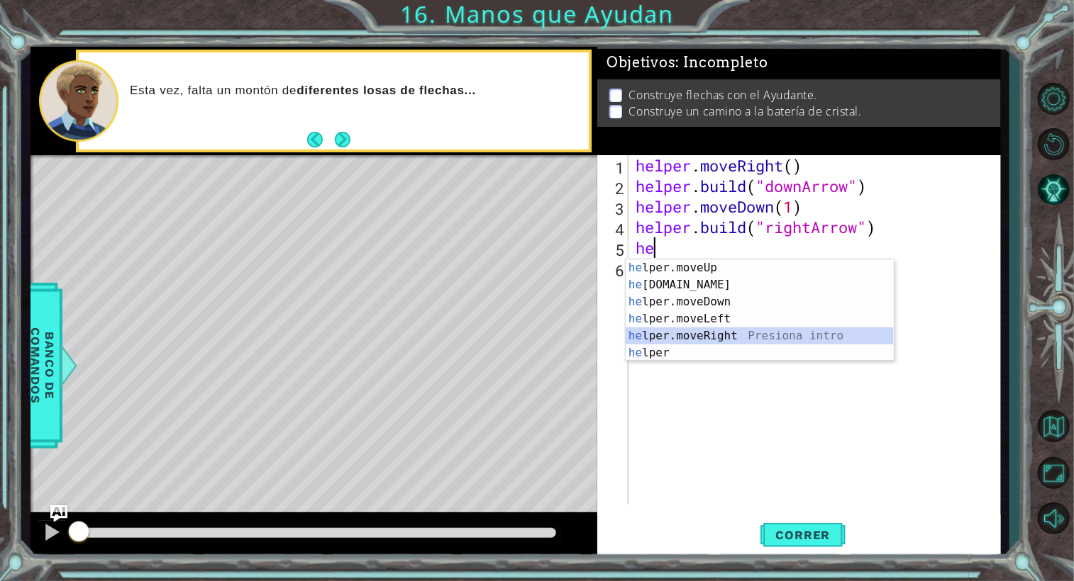
click at [671, 333] on div "he lper.moveUp Presiona intro he [DOMAIN_NAME] Presiona intro he lper.moveDown …" at bounding box center [759, 328] width 268 height 136
type textarea "helper.moveRight(1)"
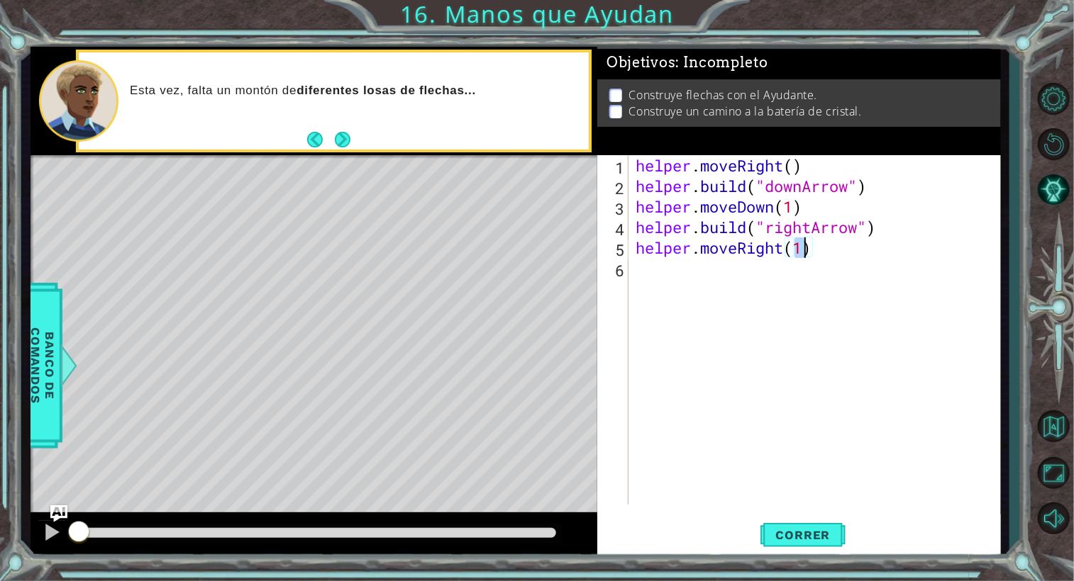
click at [658, 268] on div "helper . moveRight ( ) helper . build ( "downArrow" ) helper . moveDown ( 1 ) h…" at bounding box center [818, 350] width 371 height 391
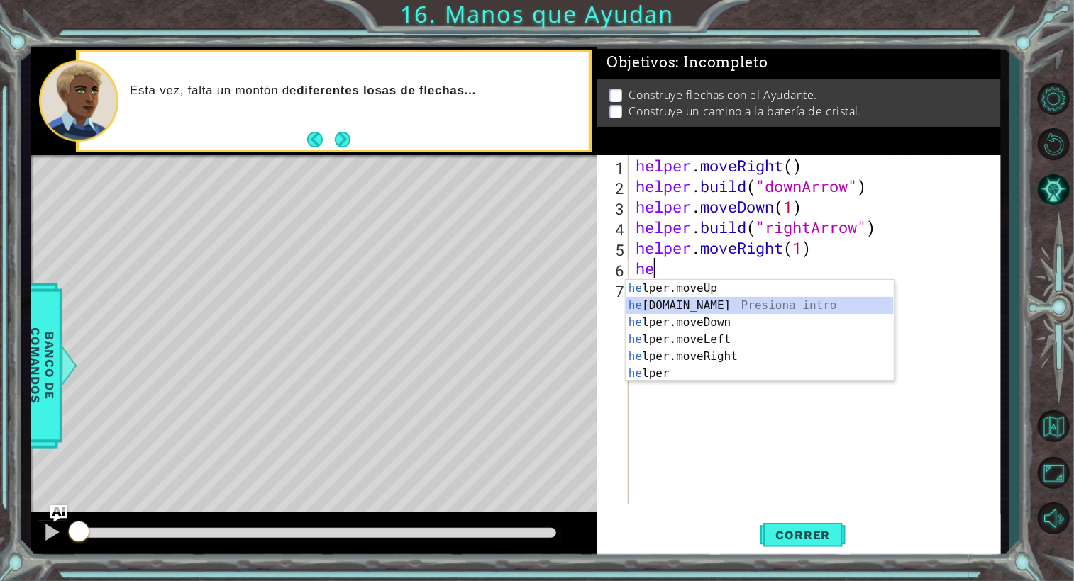
click at [663, 300] on div "he lper.moveUp Presiona intro he [DOMAIN_NAME] Presiona intro he lper.moveDown …" at bounding box center [759, 348] width 268 height 136
type textarea "[DOMAIN_NAME]("rightArrow")"
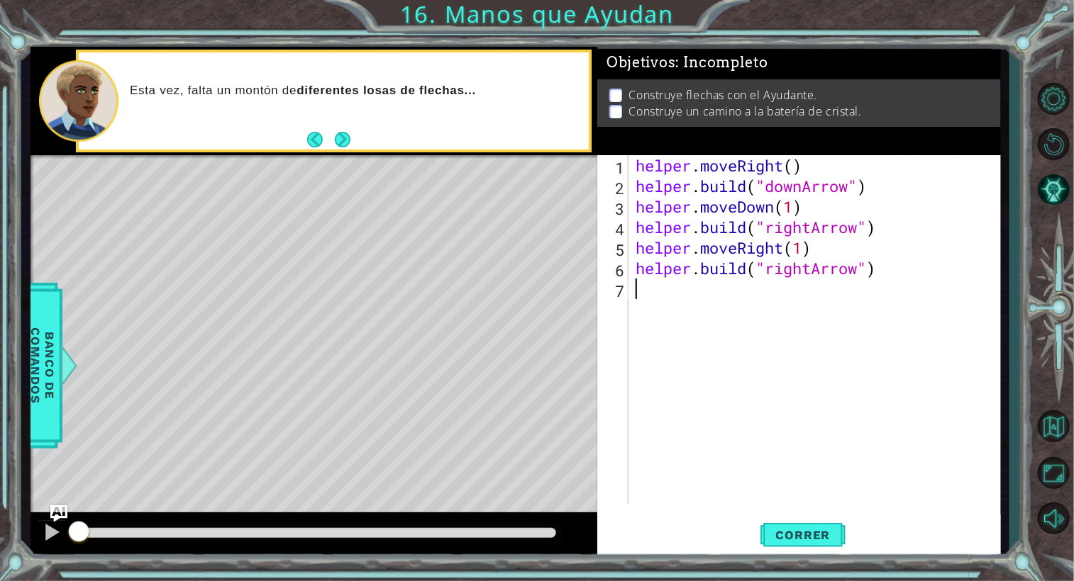
click at [663, 300] on div "helper . moveRight ( ) helper . build ( "downArrow" ) helper . moveDown ( 1 ) h…" at bounding box center [818, 350] width 371 height 391
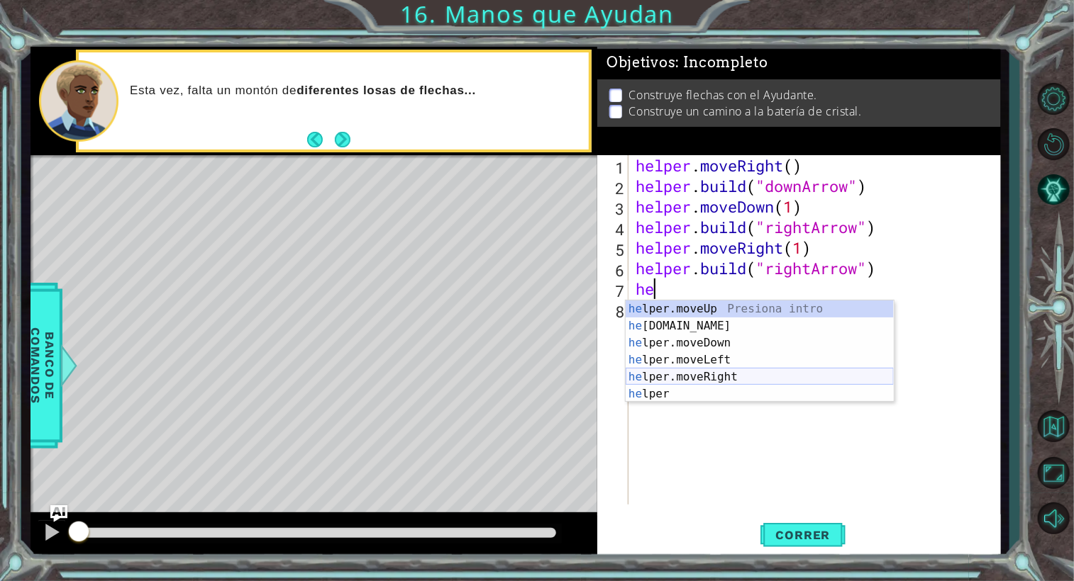
click at [664, 370] on div "he lper.moveUp Presiona intro he [DOMAIN_NAME] Presiona intro he lper.moveDown …" at bounding box center [759, 369] width 268 height 136
type textarea "helper.moveRight(1)"
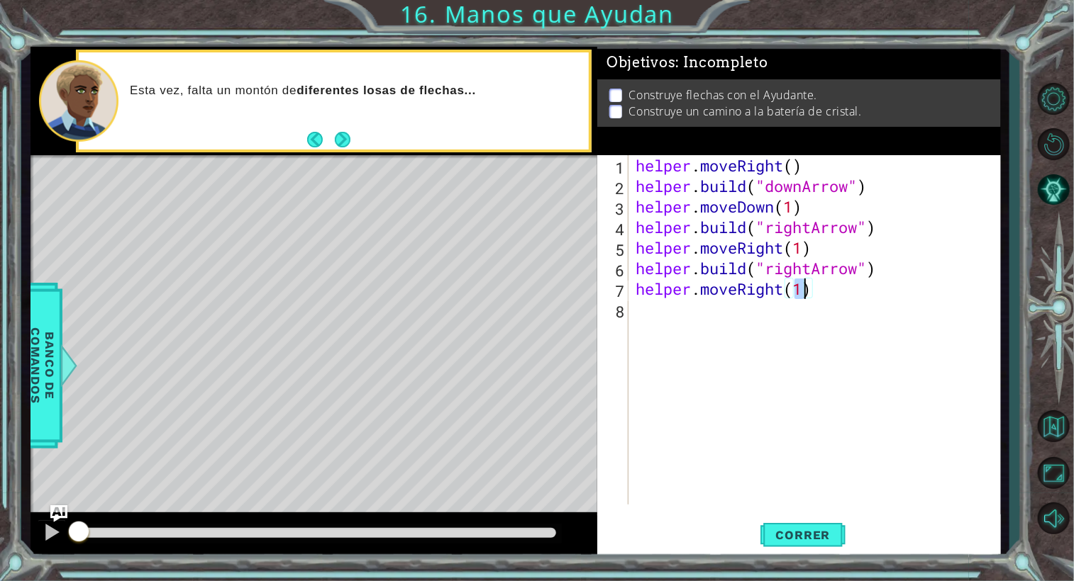
click at [663, 302] on div "helper . moveRight ( ) helper . build ( "downArrow" ) helper . moveDown ( 1 ) h…" at bounding box center [818, 350] width 371 height 391
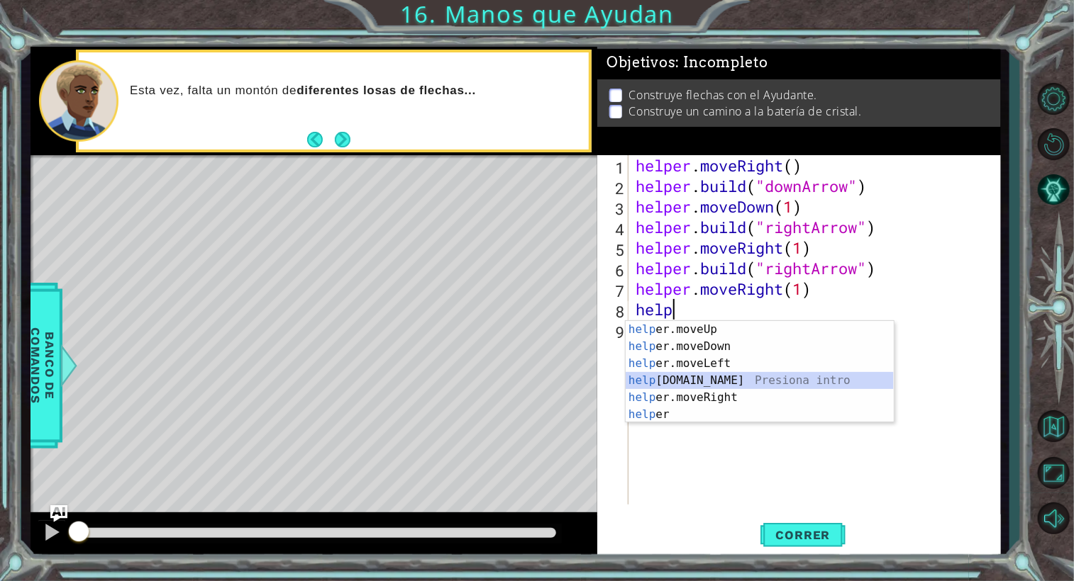
click at [660, 382] on div "help er.moveUp Presiona intro help er.moveDown Presiona intro help er.moveLeft …" at bounding box center [759, 389] width 268 height 136
type textarea "[DOMAIN_NAME]("rightArrow")"
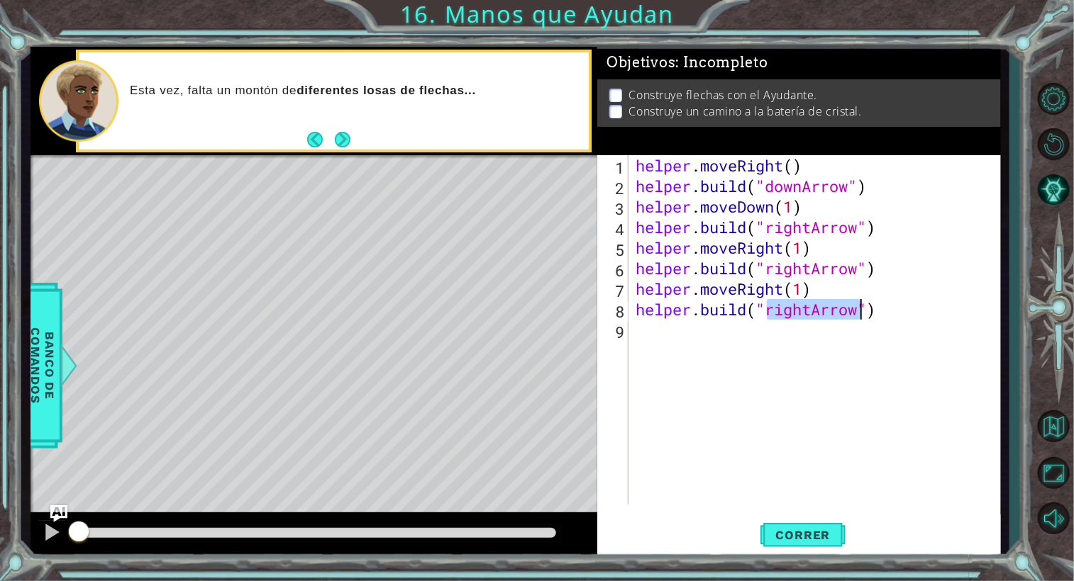
click at [660, 382] on div "helper . moveRight ( ) helper . build ( "downArrow" ) helper . moveDown ( 1 ) h…" at bounding box center [818, 350] width 371 height 391
click at [811, 311] on div "helper . moveRight ( ) helper . build ( "downArrow" ) helper . moveDown ( 1 ) h…" at bounding box center [818, 350] width 371 height 391
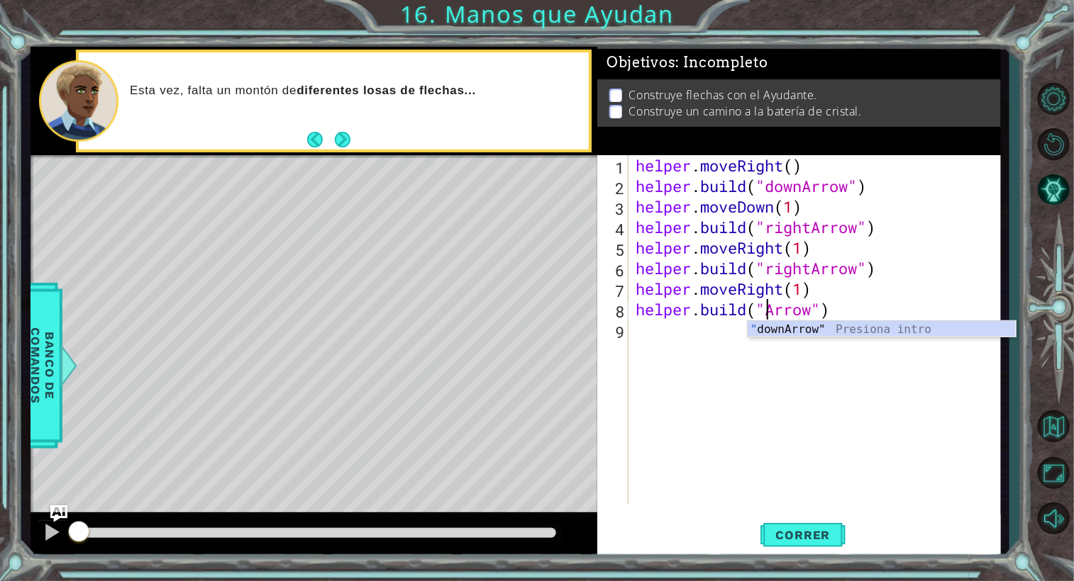
scroll to position [0, 6]
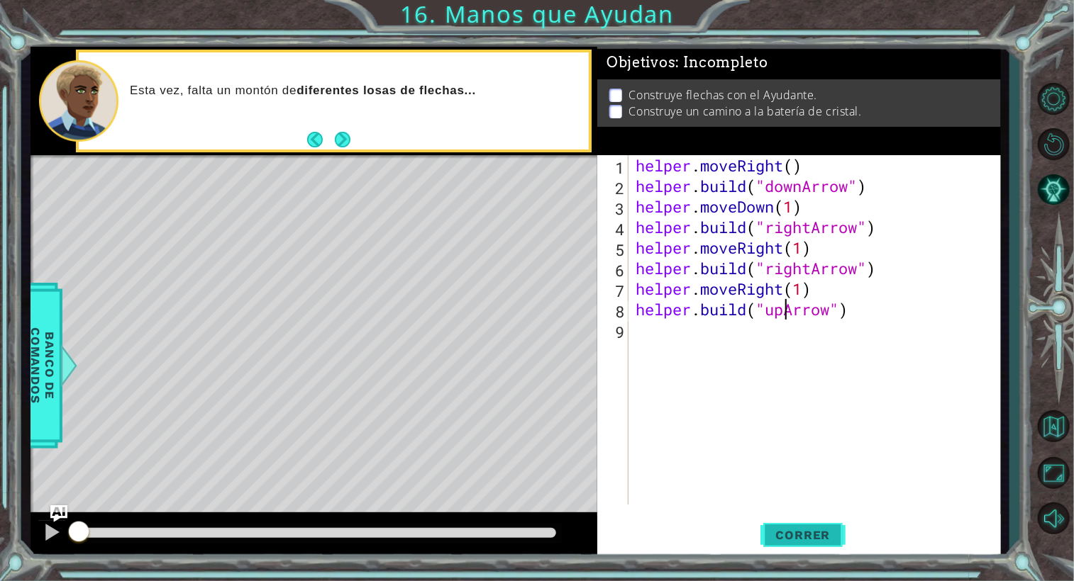
type textarea "[DOMAIN_NAME]("upArrow")"
click at [786, 525] on button "Correr" at bounding box center [802, 535] width 85 height 40
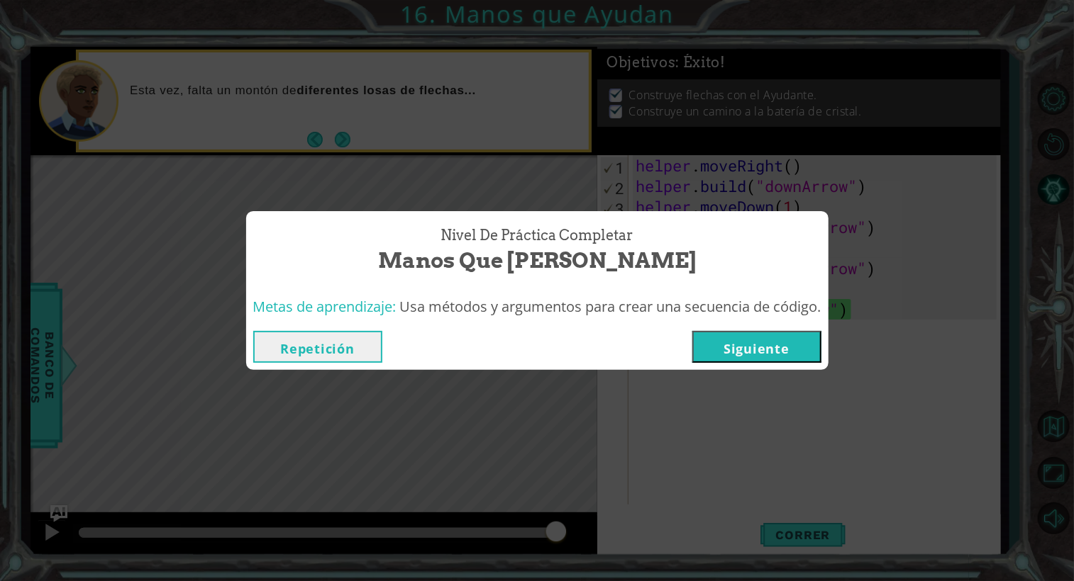
click at [735, 351] on button "Siguiente" at bounding box center [756, 347] width 129 height 32
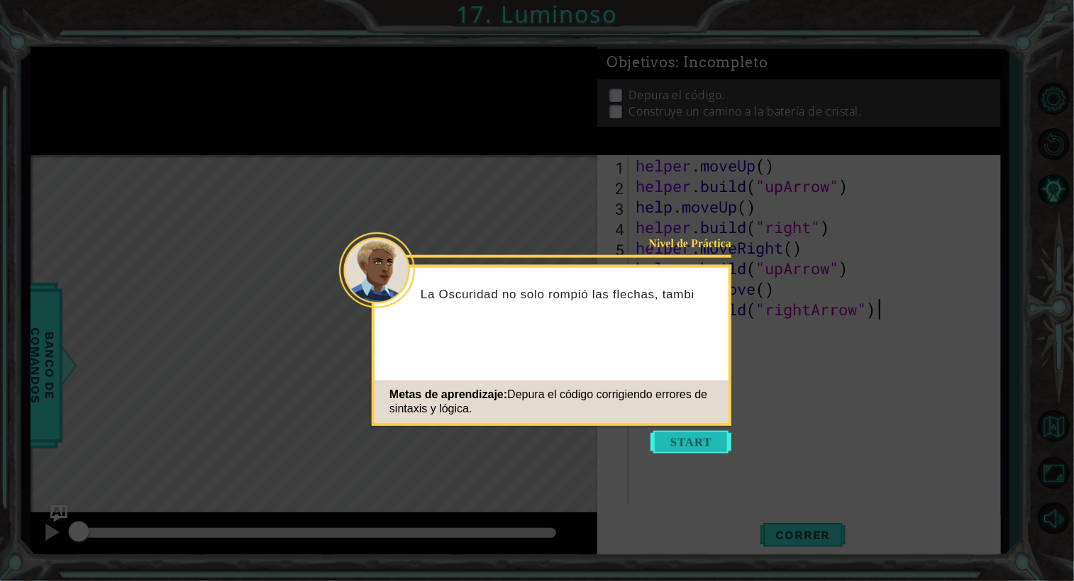
click at [678, 447] on button "Start" at bounding box center [690, 442] width 81 height 23
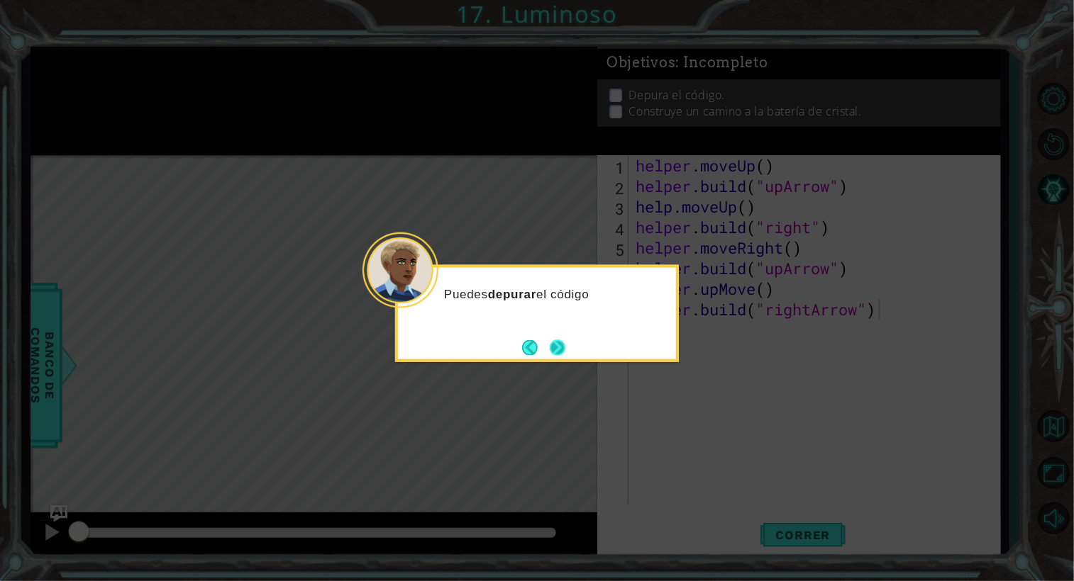
click at [552, 348] on button "Next" at bounding box center [558, 348] width 16 height 16
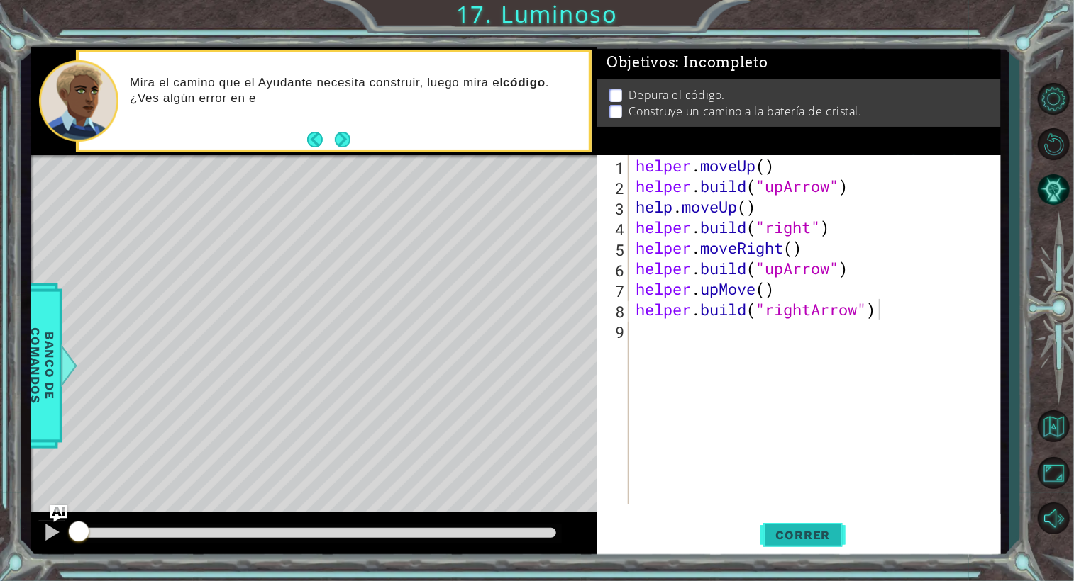
click at [801, 535] on span "Correr" at bounding box center [803, 535] width 83 height 14
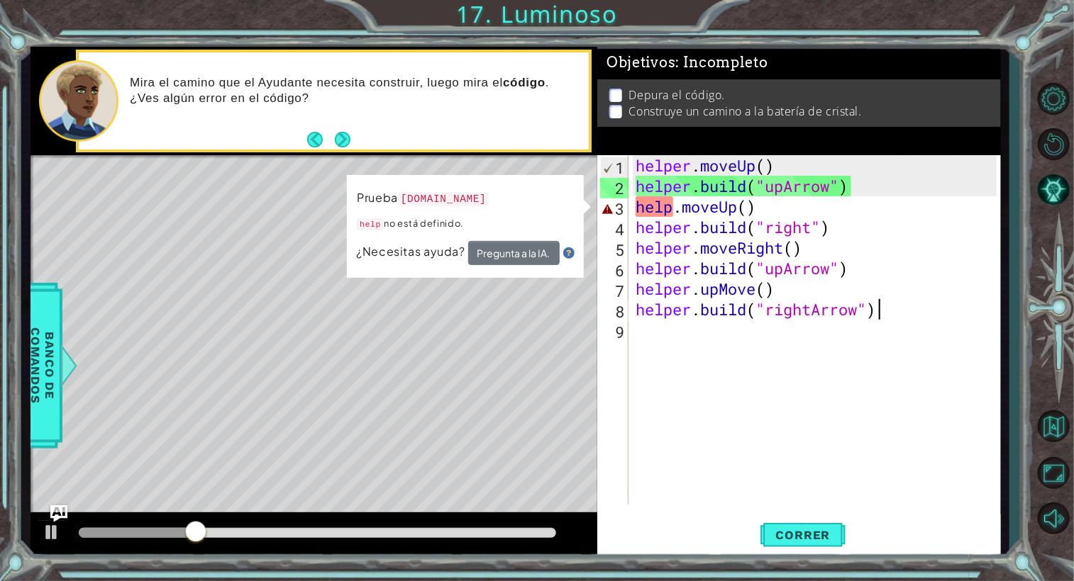
click at [673, 212] on div "helper . moveUp ( ) helper . build ( "upArrow" ) help . moveUp ( ) helper . bui…" at bounding box center [818, 350] width 371 height 391
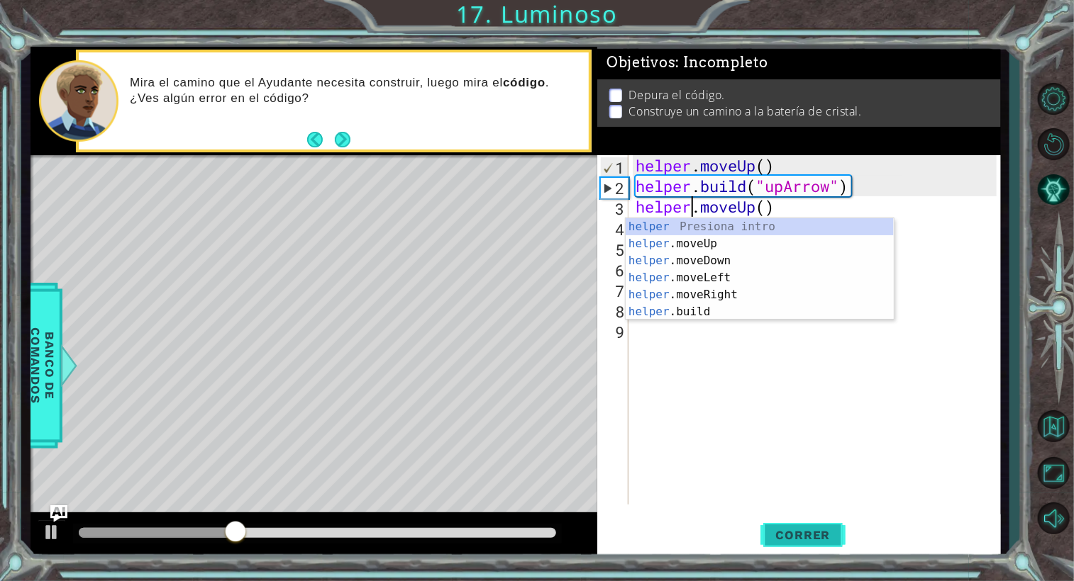
click at [778, 528] on span "Correr" at bounding box center [803, 535] width 83 height 14
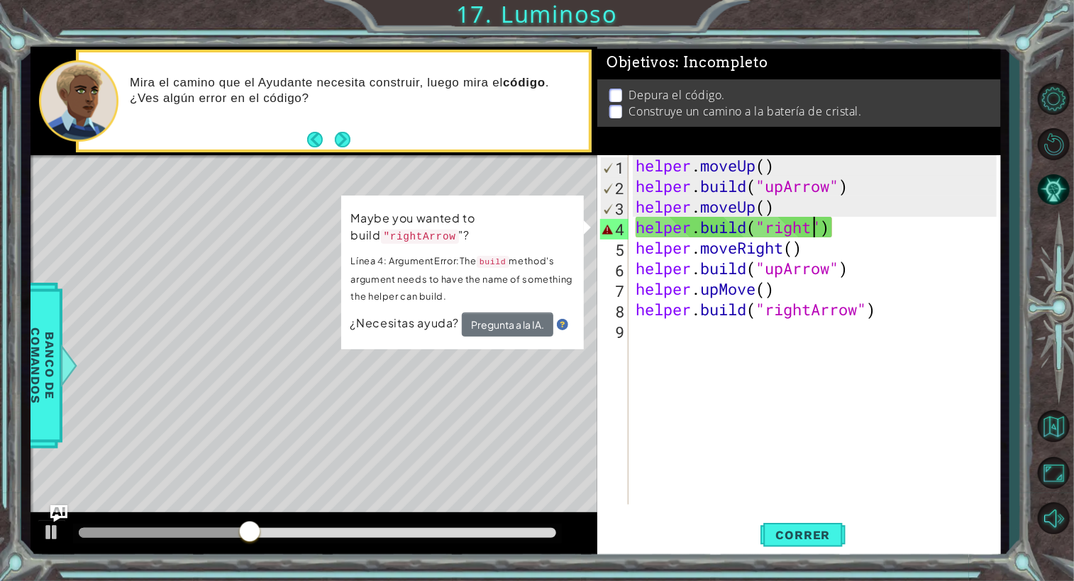
click at [814, 233] on div "helper . moveUp ( ) helper . build ( "upArrow" ) helper . moveUp ( ) helper . b…" at bounding box center [818, 350] width 371 height 391
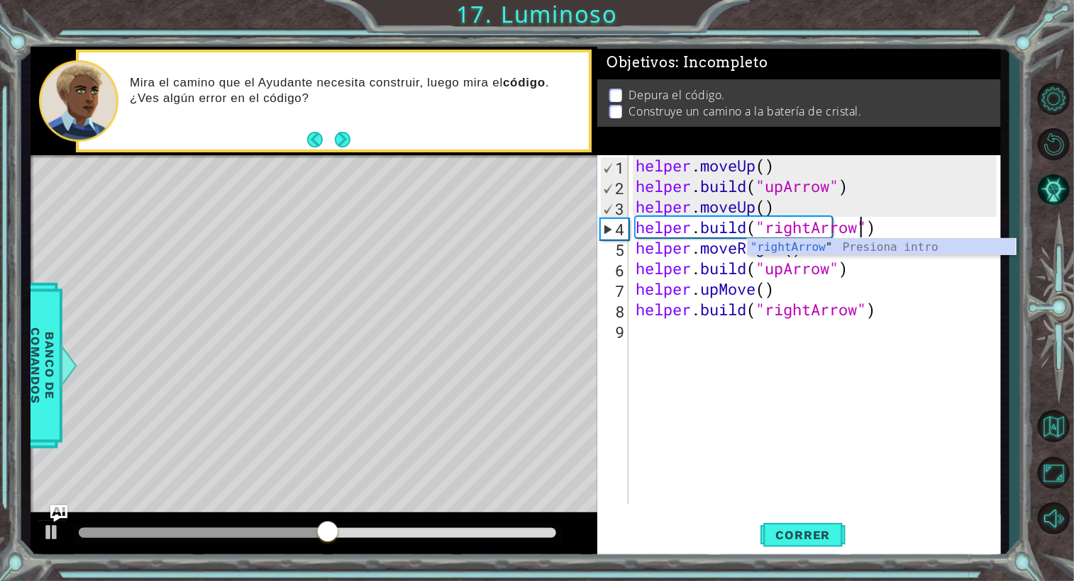
scroll to position [0, 10]
click at [934, 306] on div "helper . moveUp ( ) helper . build ( "upArrow" ) helper . moveUp ( ) helper . b…" at bounding box center [818, 350] width 371 height 391
click at [810, 250] on div "helper . moveUp ( ) helper . build ( "upArrow" ) helper . moveUp ( ) helper . b…" at bounding box center [818, 350] width 371 height 391
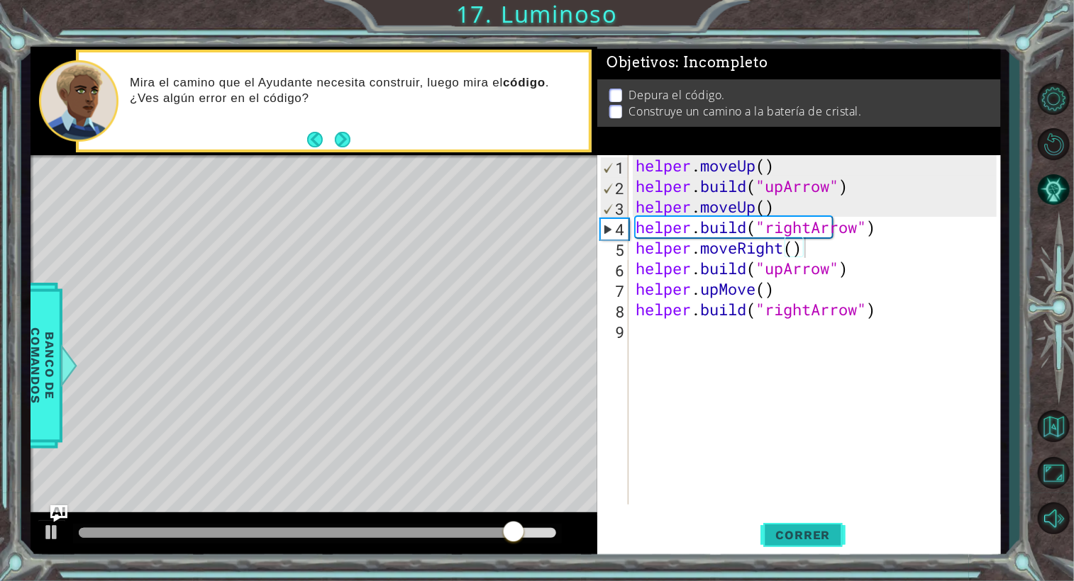
click at [791, 538] on span "Correr" at bounding box center [803, 535] width 83 height 14
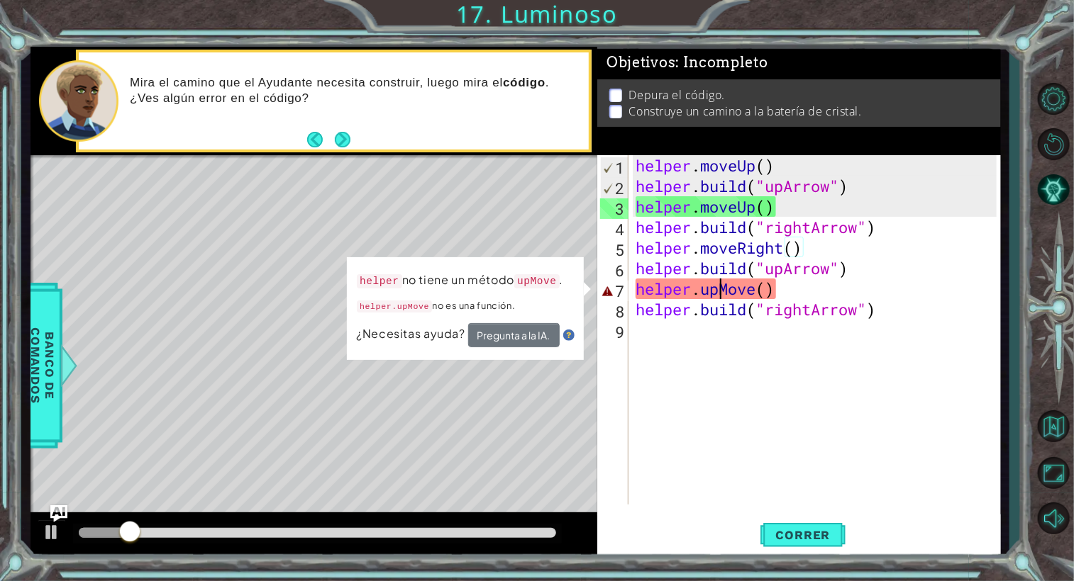
click at [720, 291] on div "helper . moveUp ( ) helper . build ( "upArrow" ) helper . moveUp ( ) helper . b…" at bounding box center [818, 350] width 371 height 391
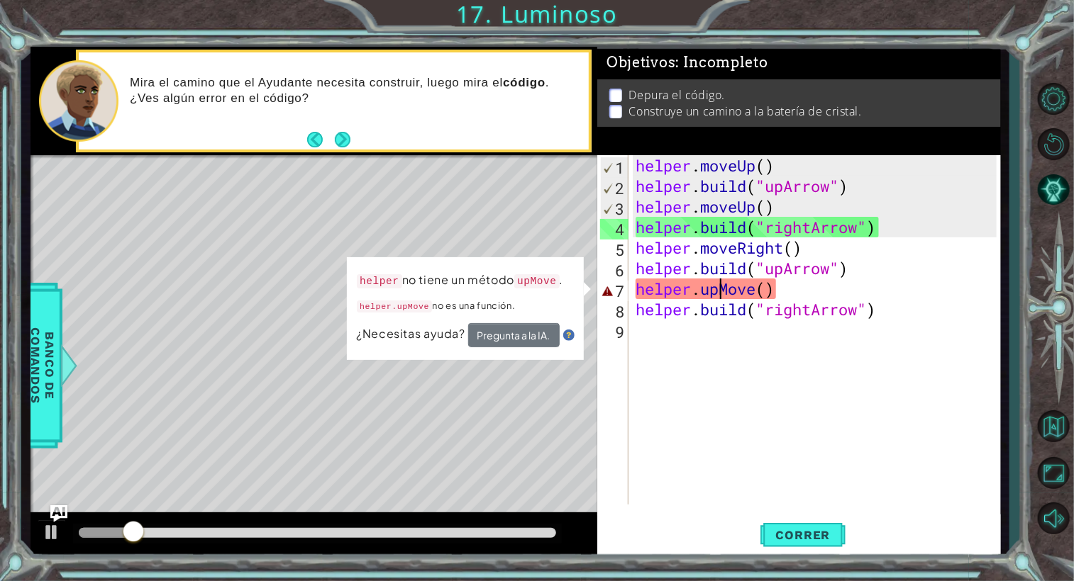
scroll to position [0, 6]
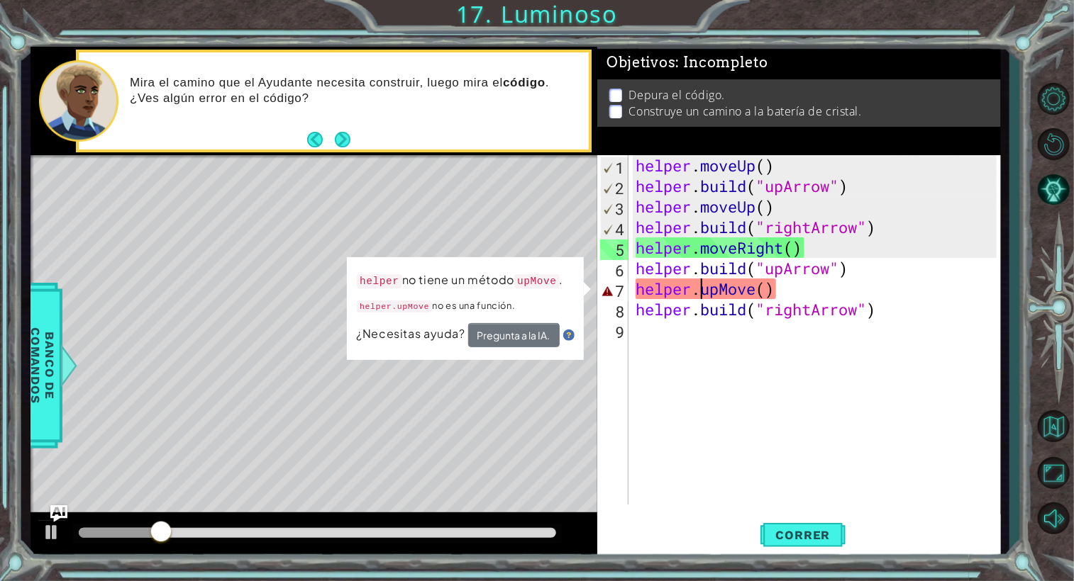
click at [703, 293] on div "helper . moveUp ( ) helper . build ( "upArrow" ) helper . moveUp ( ) helper . b…" at bounding box center [818, 350] width 371 height 391
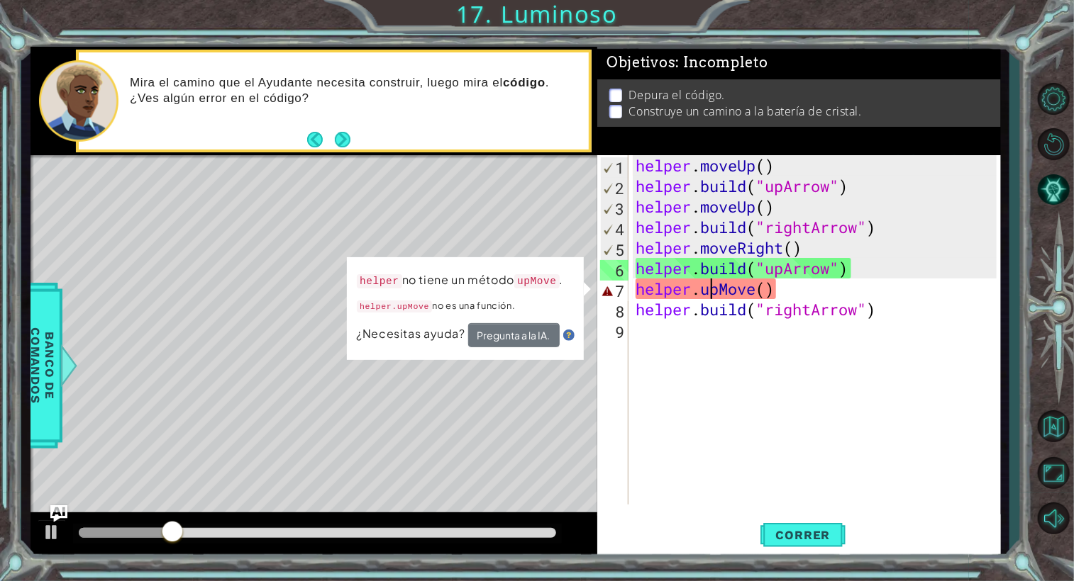
click at [711, 294] on div "helper . moveUp ( ) helper . build ( "upArrow" ) helper . moveUp ( ) helper . b…" at bounding box center [818, 350] width 371 height 391
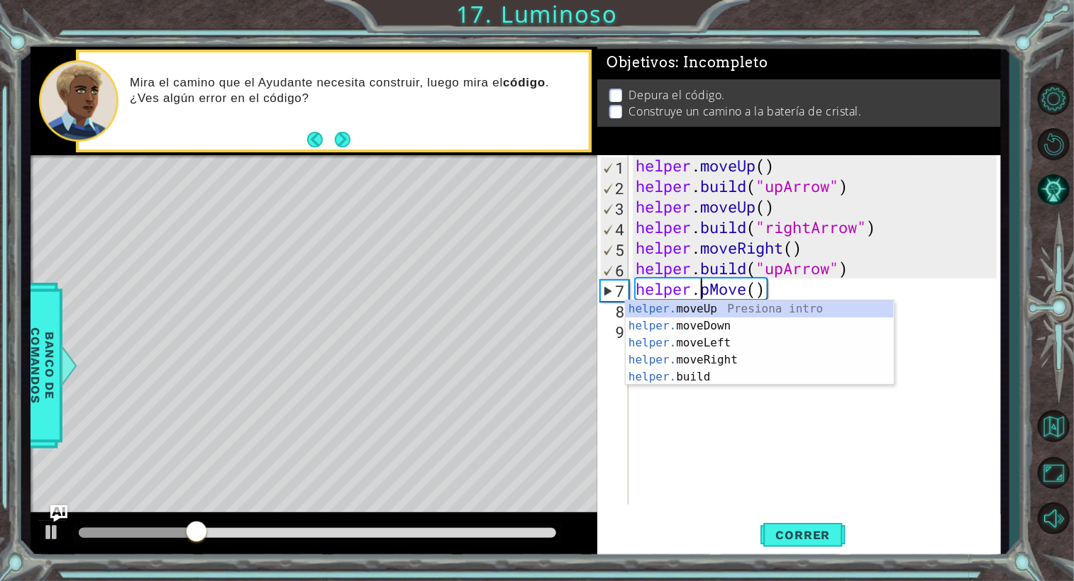
scroll to position [0, 3]
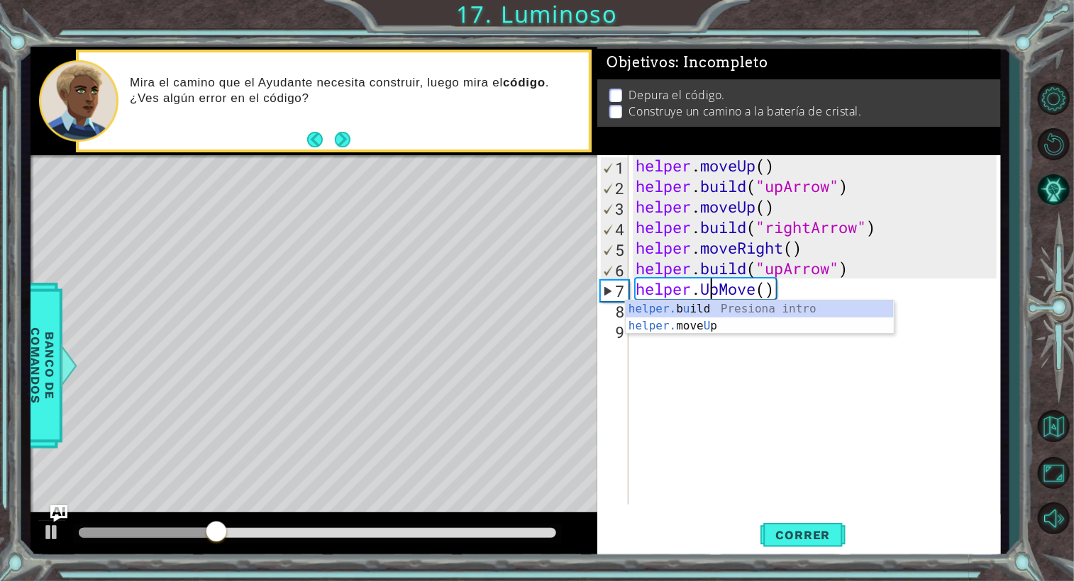
click at [729, 297] on div "helper . moveUp ( ) helper . build ( "upArrow" ) helper . moveUp ( ) helper . b…" at bounding box center [818, 350] width 371 height 391
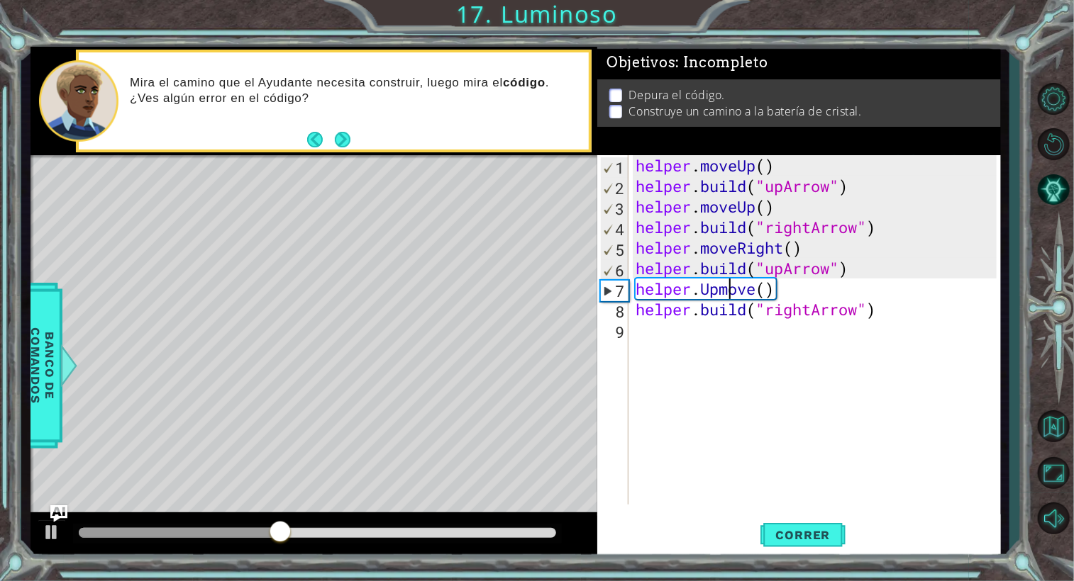
click at [757, 297] on div "helper . moveUp ( ) helper . build ( "upArrow" ) helper . moveUp ( ) helper . b…" at bounding box center [818, 350] width 371 height 391
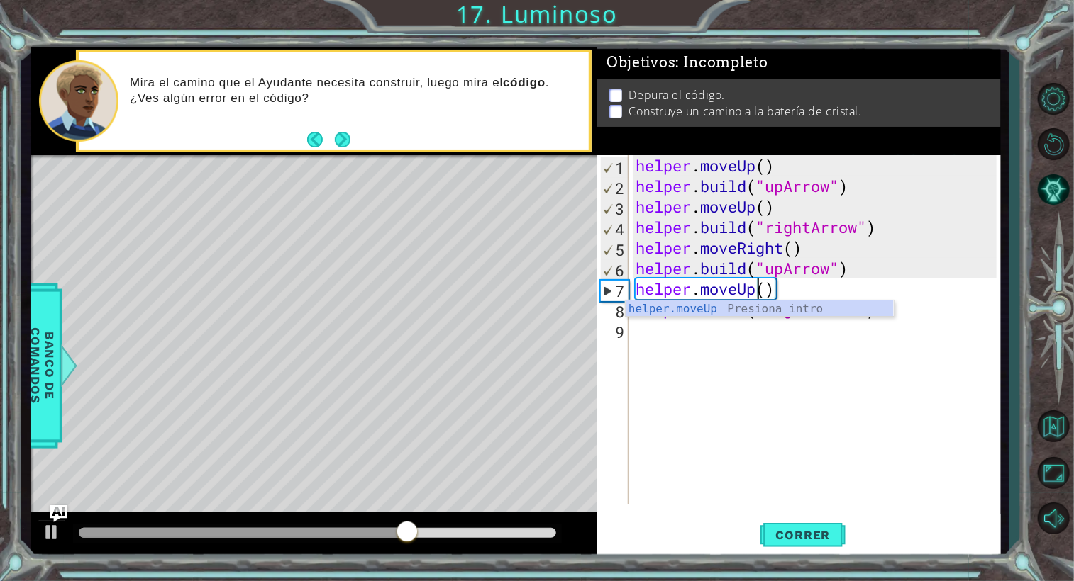
scroll to position [0, 5]
type textarea "helper.moveUp()"
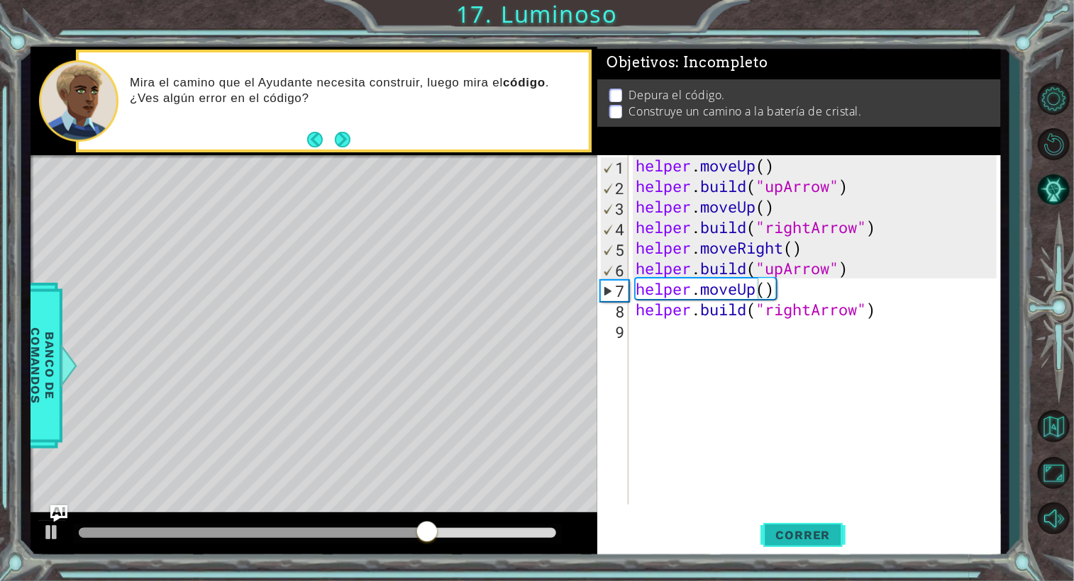
click at [779, 533] on span "Correr" at bounding box center [803, 535] width 83 height 14
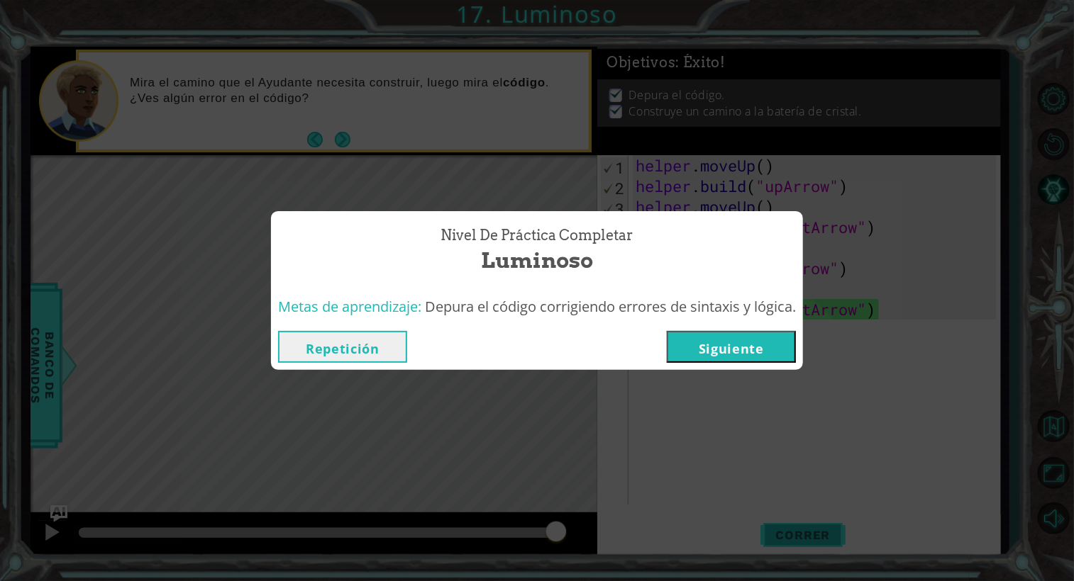
click button "Siguiente" at bounding box center [731, 347] width 129 height 32
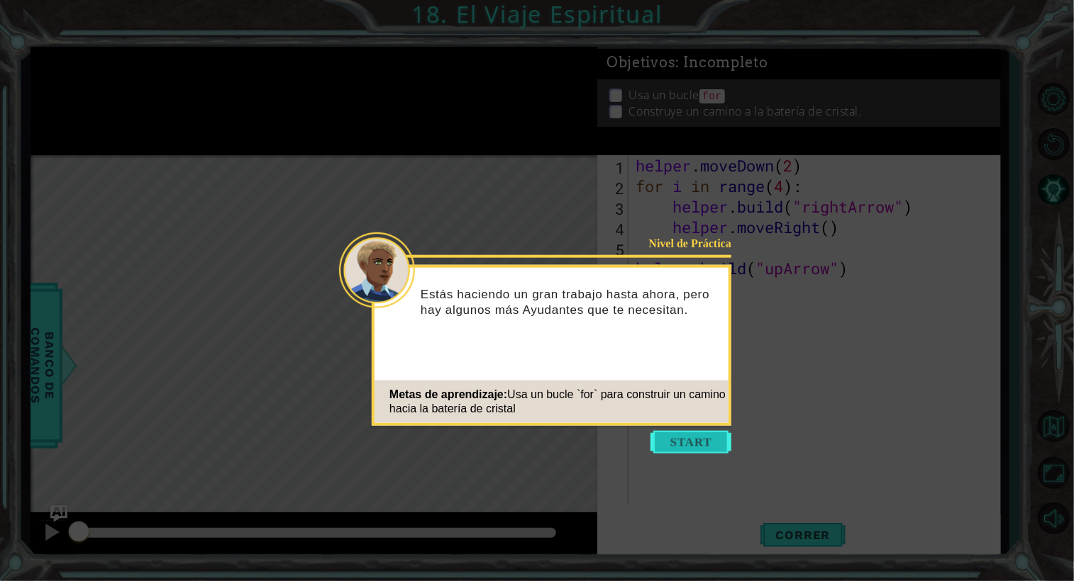
click at [689, 438] on button "Start" at bounding box center [690, 442] width 81 height 23
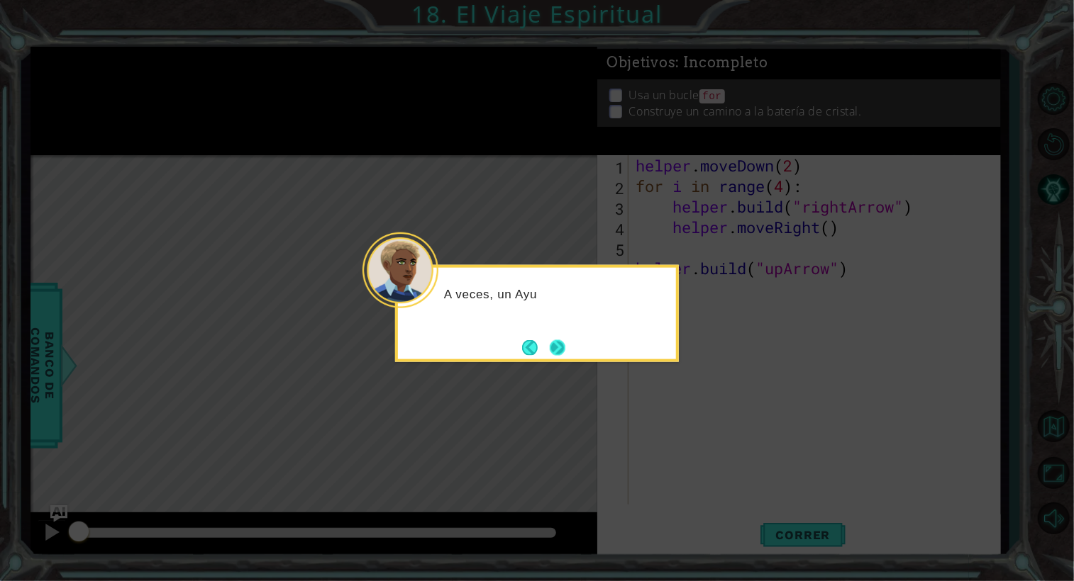
click at [565, 343] on button "Next" at bounding box center [558, 348] width 16 height 16
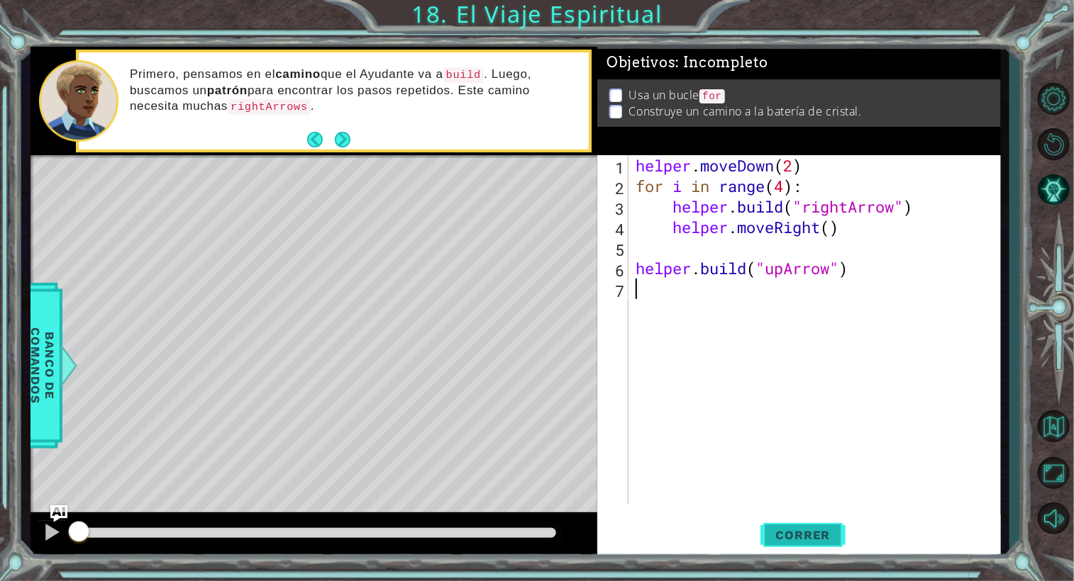
click at [788, 528] on span "Correr" at bounding box center [803, 535] width 83 height 14
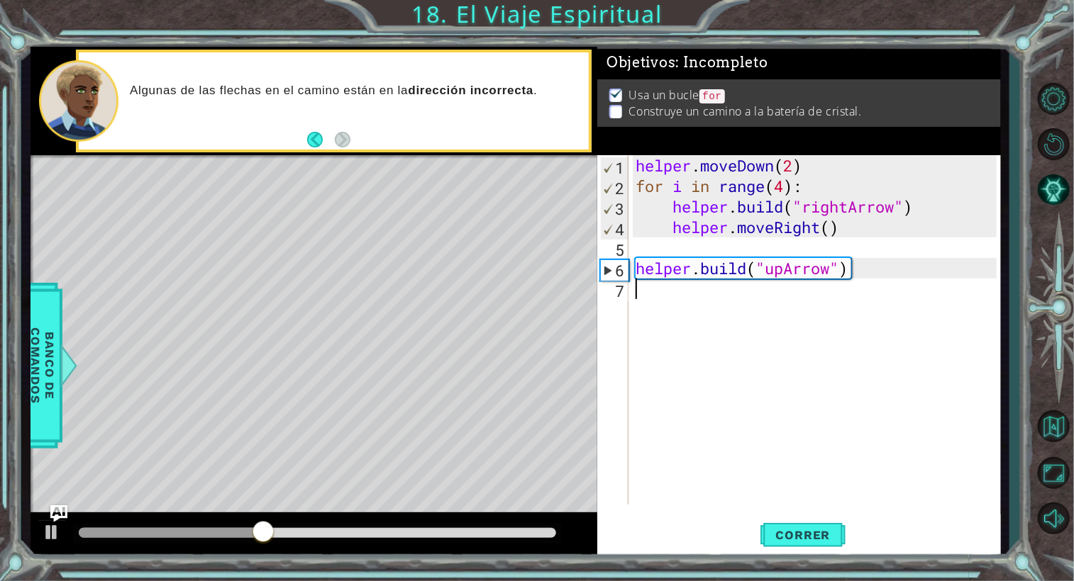
click at [642, 246] on div "helper . moveDown ( 2 ) for i in range ( 4 ) : helper . build ( "rightArrow" ) …" at bounding box center [818, 350] width 371 height 391
click at [657, 297] on div "helper . moveDown ( 2 ) for i in range ( 4 ) : helper . build ( "rightArrow" ) …" at bounding box center [818, 350] width 371 height 391
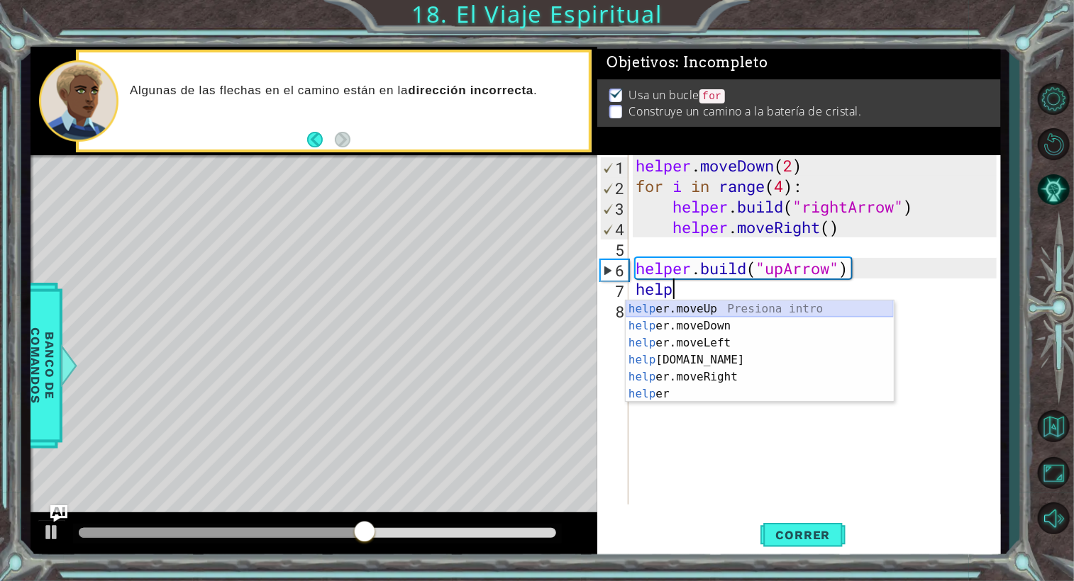
click at [664, 310] on div "help er.moveUp Presiona intro help er.moveDown Presiona intro help er.moveLeft …" at bounding box center [759, 369] width 268 height 136
type textarea "helper.moveUp(1)"
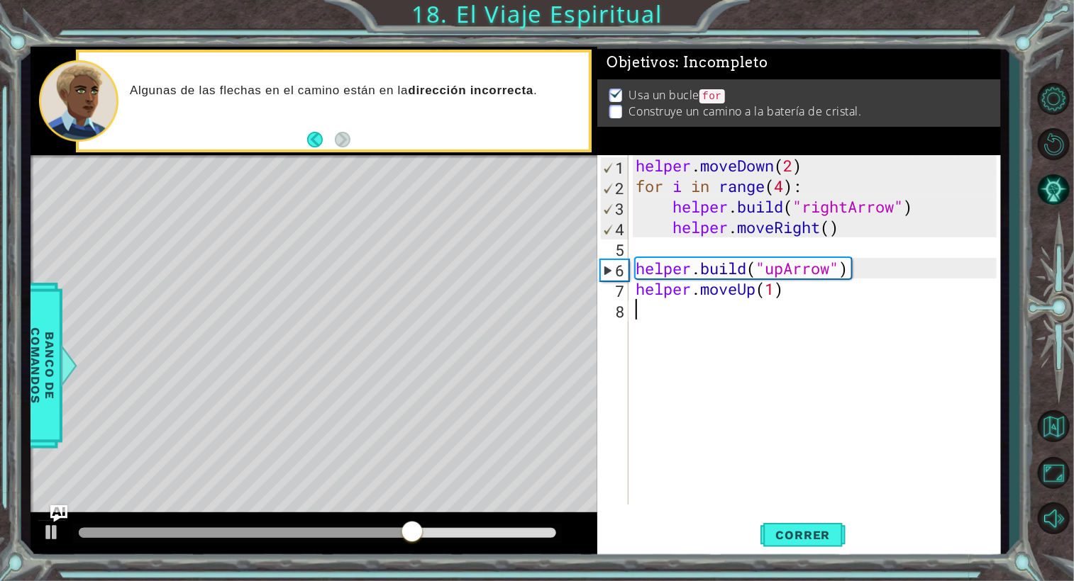
click at [684, 324] on div "helper . moveDown ( 2 ) for i in range ( 4 ) : helper . build ( "rightArrow" ) …" at bounding box center [818, 350] width 371 height 391
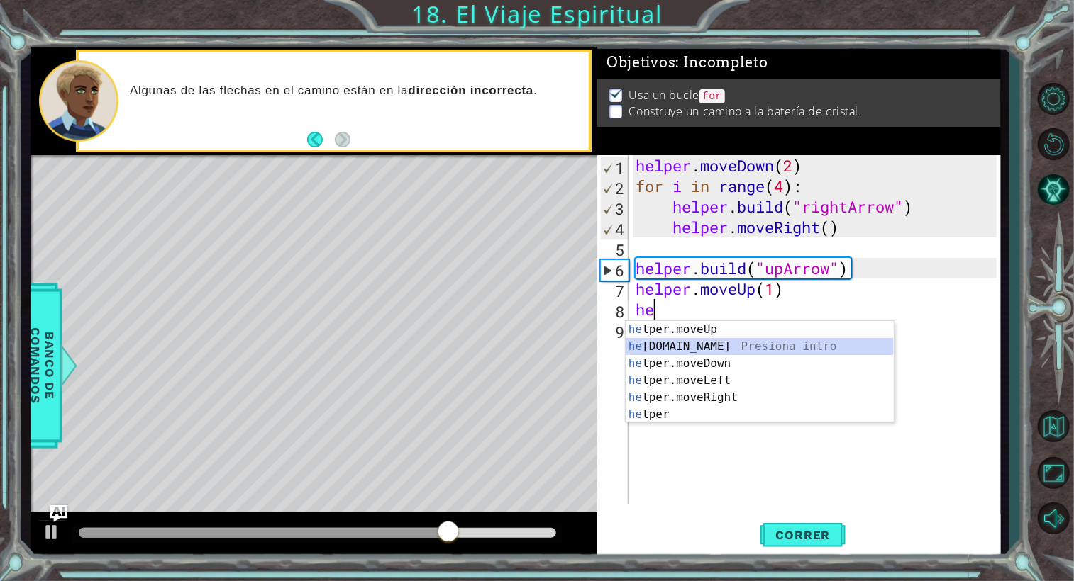
click at [684, 341] on div "he lper.moveUp Presiona intro he [DOMAIN_NAME] Presiona intro he lper.moveDown …" at bounding box center [759, 389] width 268 height 136
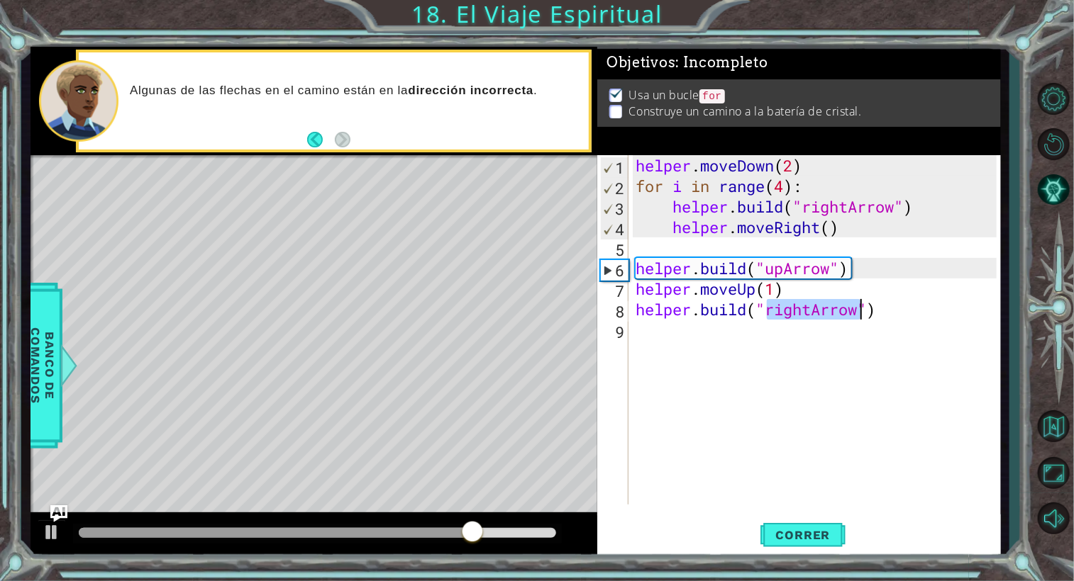
click at [810, 309] on div "helper . moveDown ( 2 ) for i in range ( 4 ) : helper . build ( "rightArrow" ) …" at bounding box center [815, 330] width 364 height 350
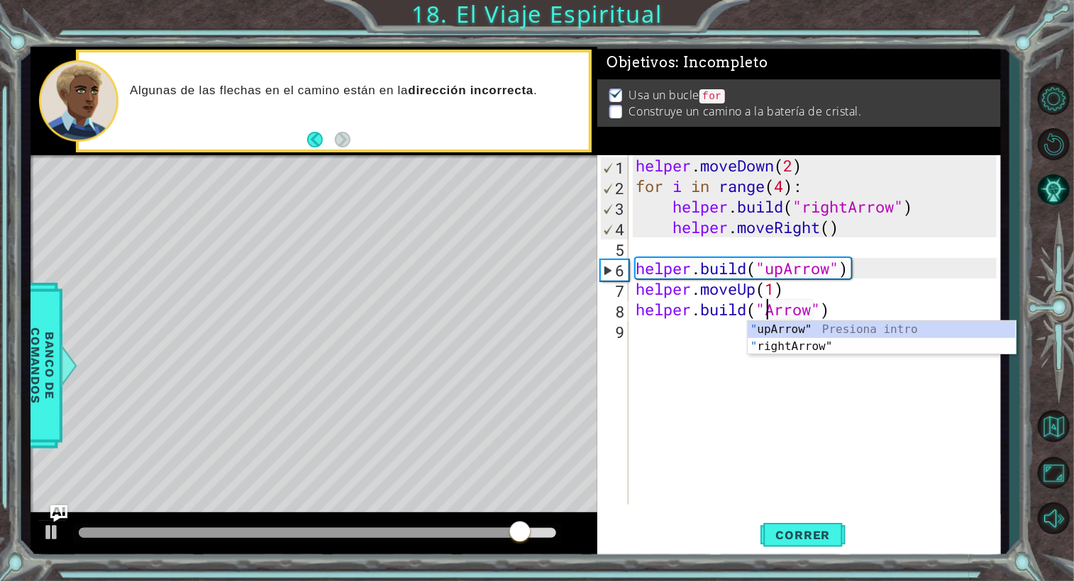
scroll to position [0, 6]
click at [811, 168] on div "helper . moveDown ( 2 ) for i in range ( 4 ) : helper . build ( "rightArrow" ) …" at bounding box center [818, 350] width 371 height 391
type textarea "helper.moveDown(2)"
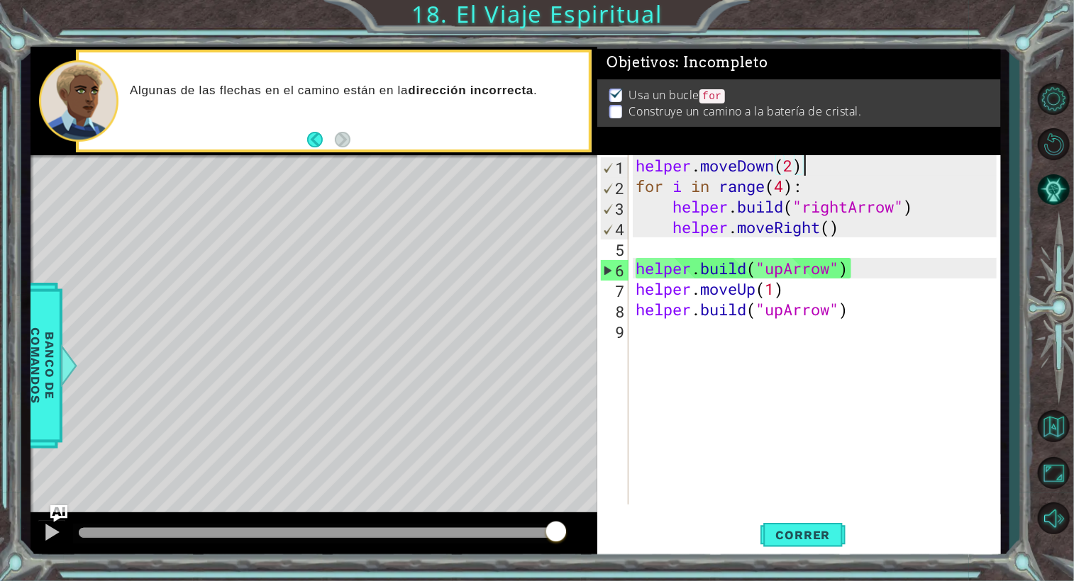
scroll to position [0, 0]
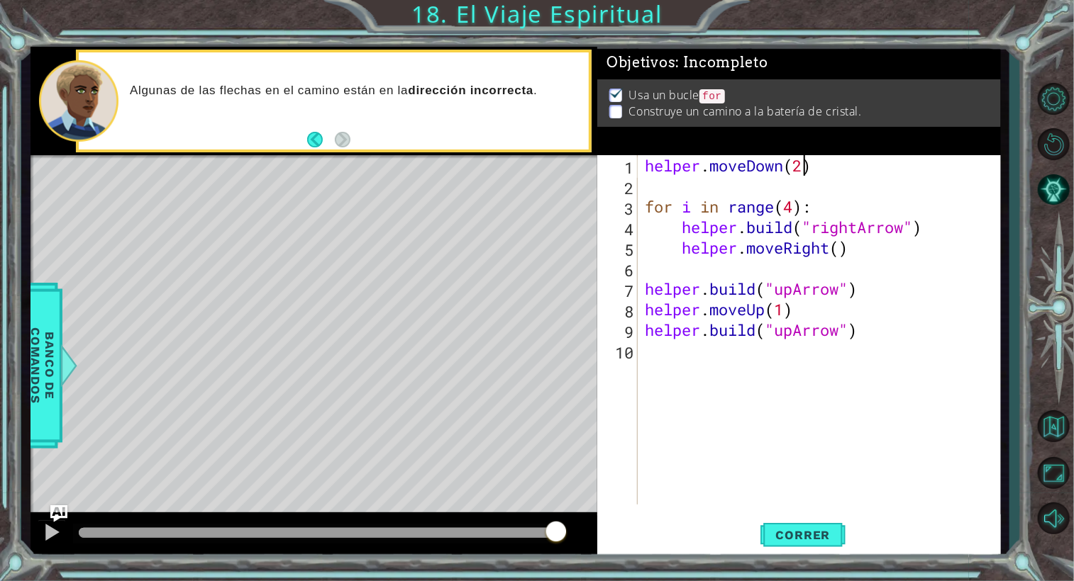
click at [804, 167] on div "helper . moveDown ( 2 ) for i in range ( 4 ) : helper . build ( "rightArrow" ) …" at bounding box center [823, 350] width 362 height 391
type textarea "helper.moveDown(1)"
click at [754, 181] on div "helper . moveDown ( 1 ) for i in range ( 4 ) : helper . build ( "rightArrow" ) …" at bounding box center [823, 350] width 362 height 391
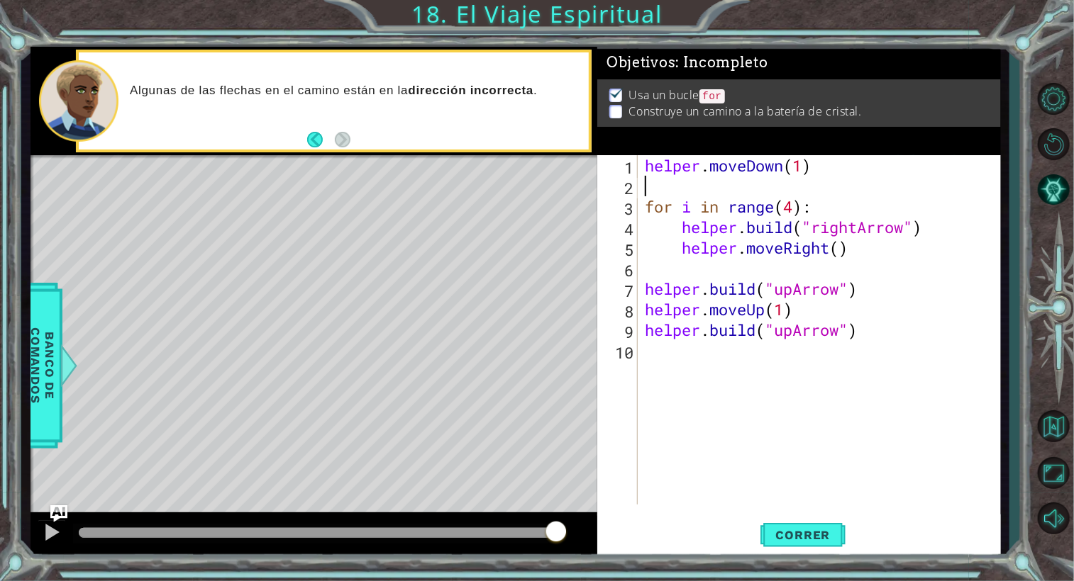
click at [800, 167] on div "helper . moveDown ( 1 ) for i in range ( 4 ) : helper . build ( "rightArrow" ) …" at bounding box center [823, 350] width 362 height 391
type textarea "helper.moveDown(2)"
click at [735, 185] on div "helper . moveDown ( 2 ) for i in range ( 4 ) : helper . build ( "rightArrow" ) …" at bounding box center [823, 350] width 362 height 391
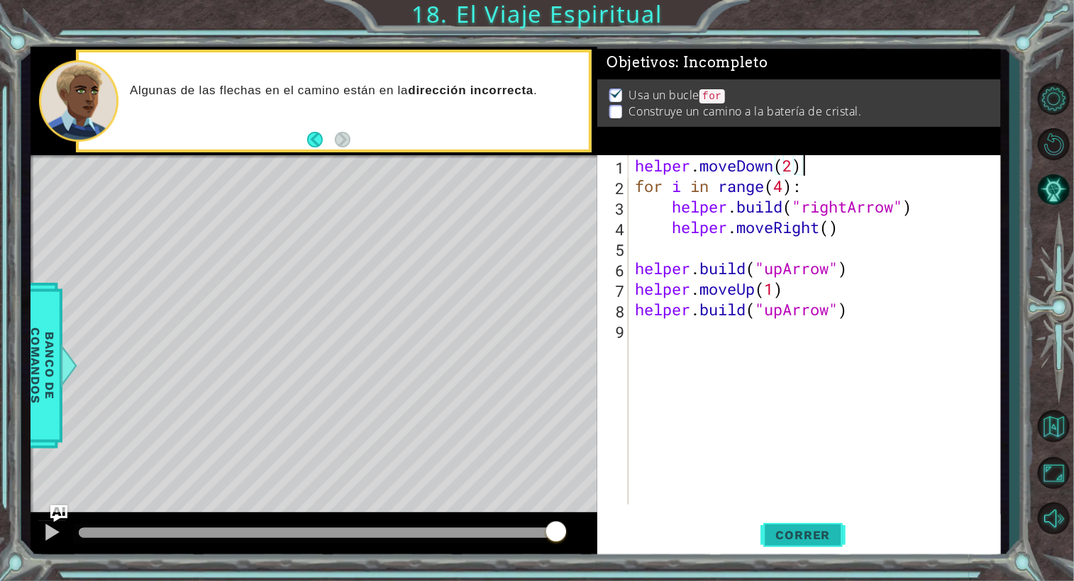
type textarea "helper.moveDown(2)"
click at [788, 534] on span "Correr" at bounding box center [803, 535] width 83 height 14
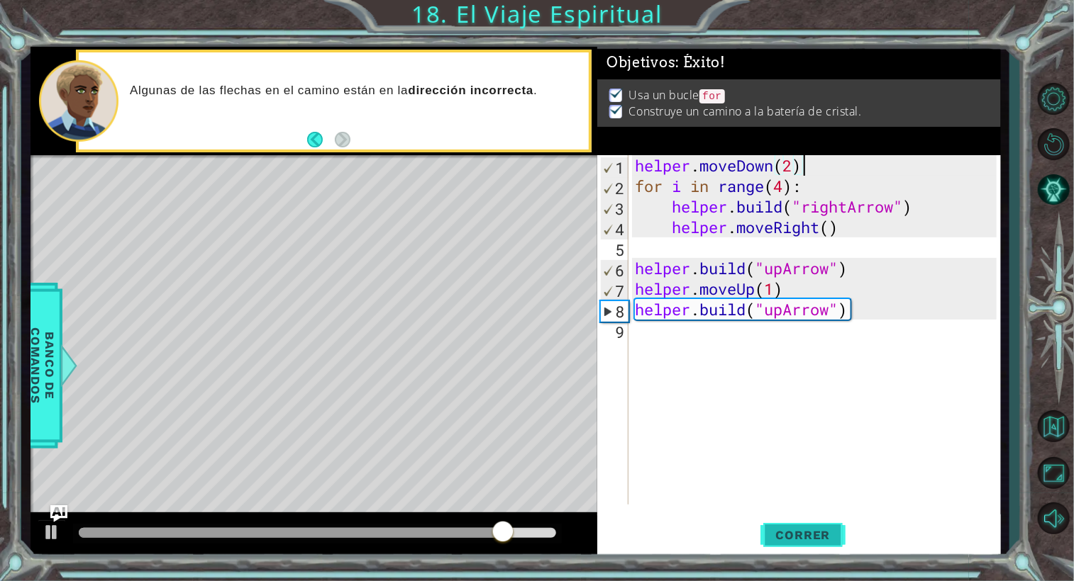
click at [786, 525] on button "Correr" at bounding box center [802, 535] width 85 height 40
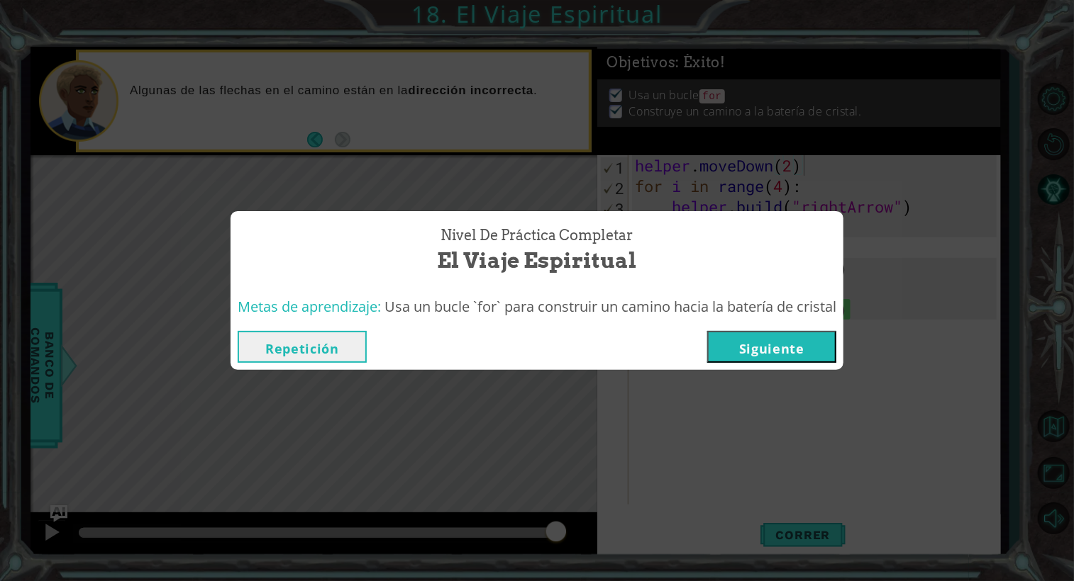
click at [790, 344] on button "Siguiente" at bounding box center [771, 347] width 129 height 32
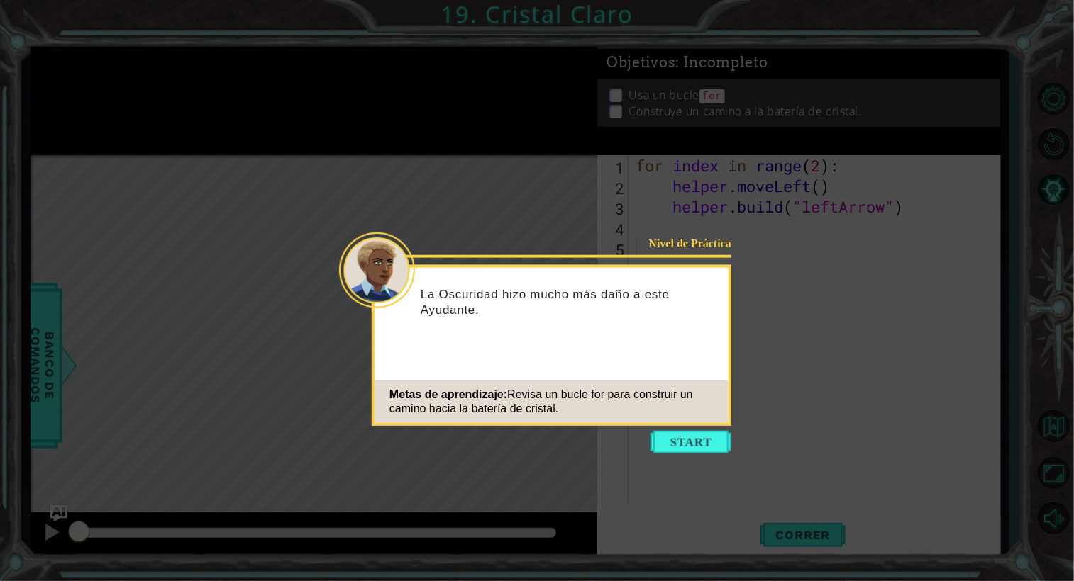
click at [683, 457] on icon at bounding box center [537, 290] width 1074 height 581
click at [679, 445] on button "Start" at bounding box center [690, 442] width 81 height 23
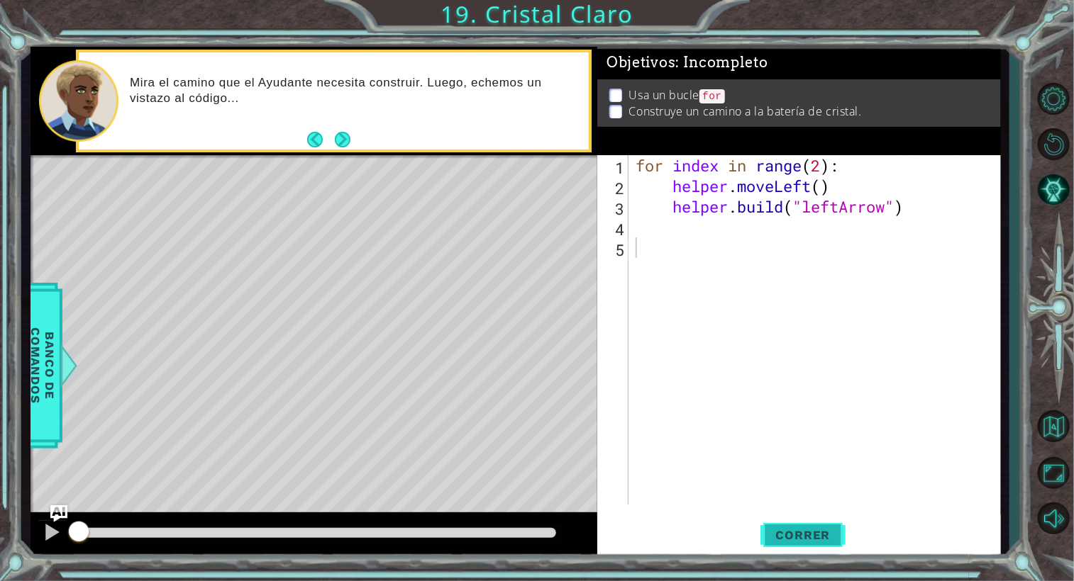
click at [789, 525] on button "Correr" at bounding box center [802, 535] width 85 height 40
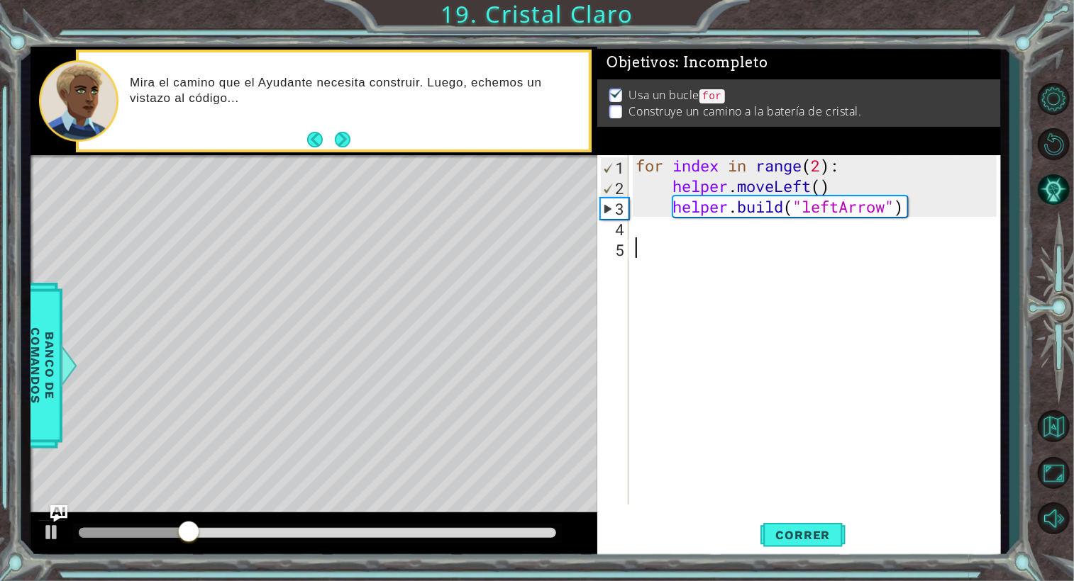
click at [825, 163] on div "for index in range ( 2 ) : helper . moveLeft ( ) helper . build ( "leftArrow" )" at bounding box center [818, 350] width 371 height 391
type textarea "for index in range(4):"
click at [803, 533] on span "Correr" at bounding box center [803, 535] width 83 height 14
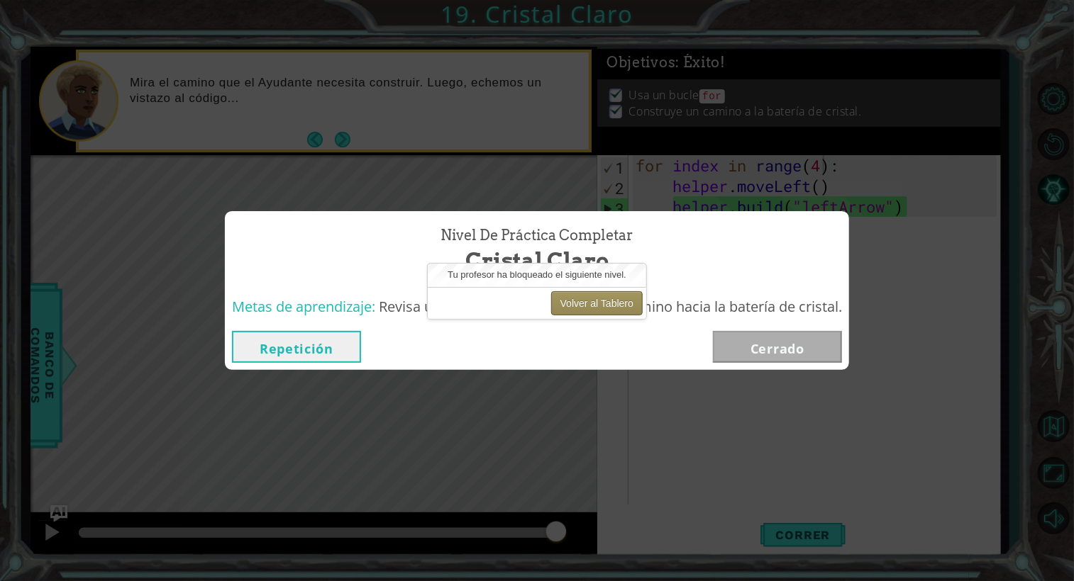
click at [596, 309] on button "Volver al Tablero" at bounding box center [596, 303] width 91 height 24
click at [579, 300] on button "Volver al Tablero" at bounding box center [596, 303] width 91 height 24
